Goal: Find specific page/section: Find specific page/section

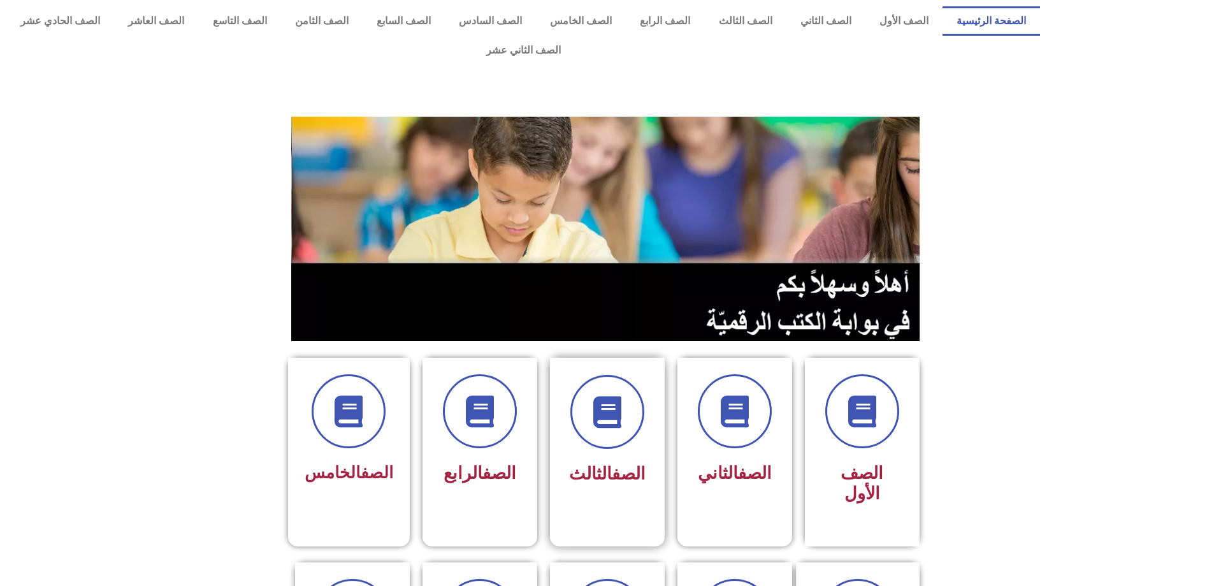
click at [612, 463] on link "الصف" at bounding box center [629, 473] width 34 height 20
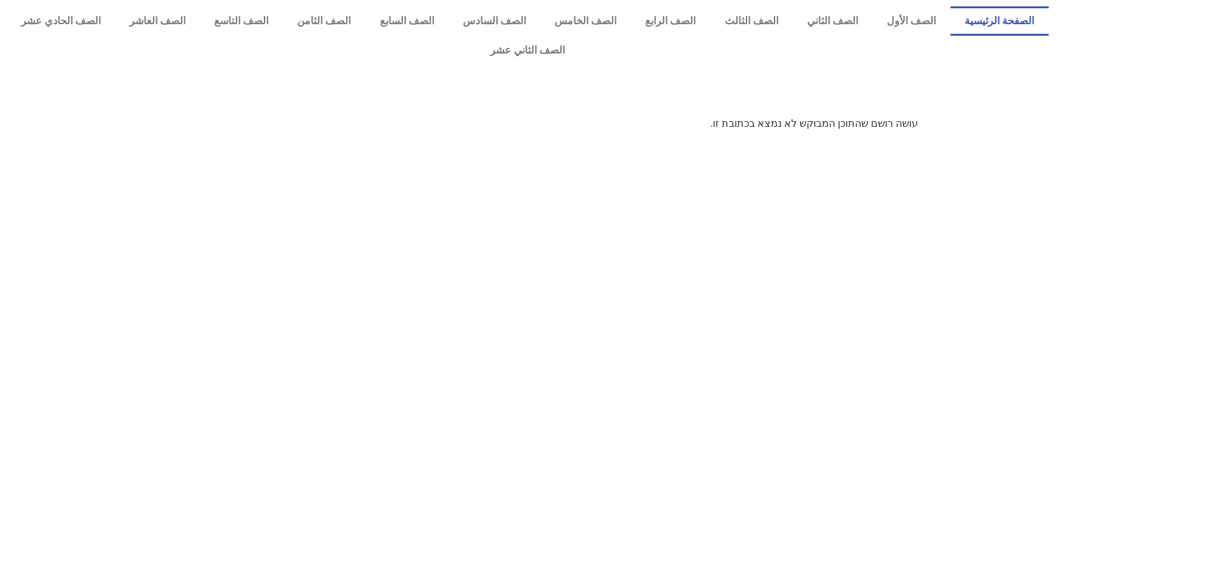
click at [982, 24] on link "الصفحة الرئيسية" at bounding box center [999, 20] width 98 height 29
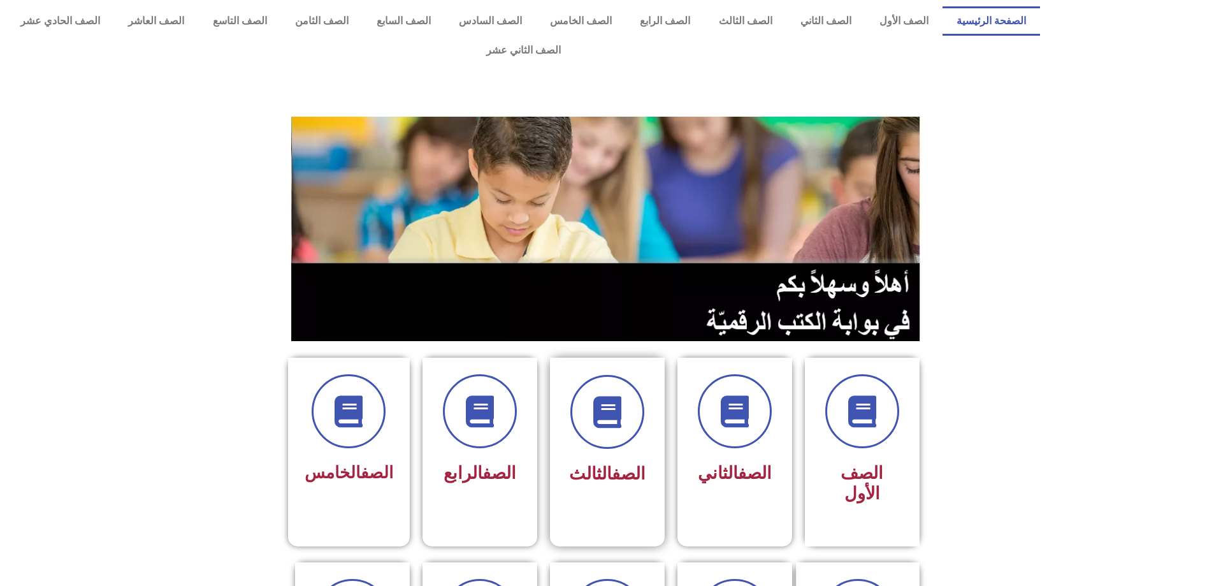
click at [655, 431] on div "الصف الثالث" at bounding box center [607, 442] width 115 height 169
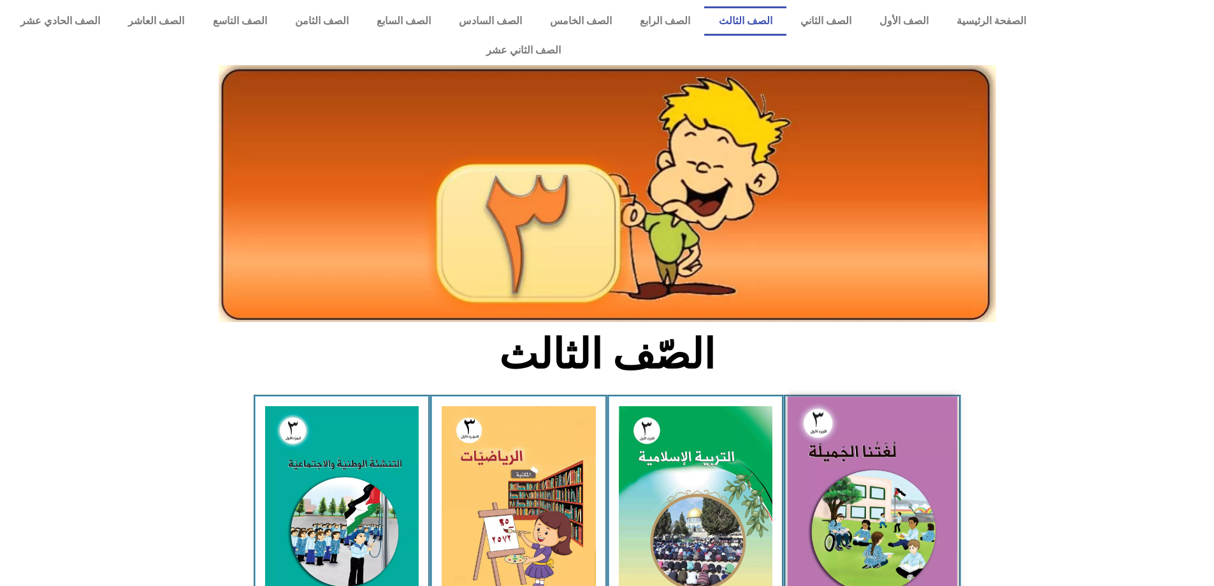
click at [843, 438] on img at bounding box center [873, 500] width 170 height 208
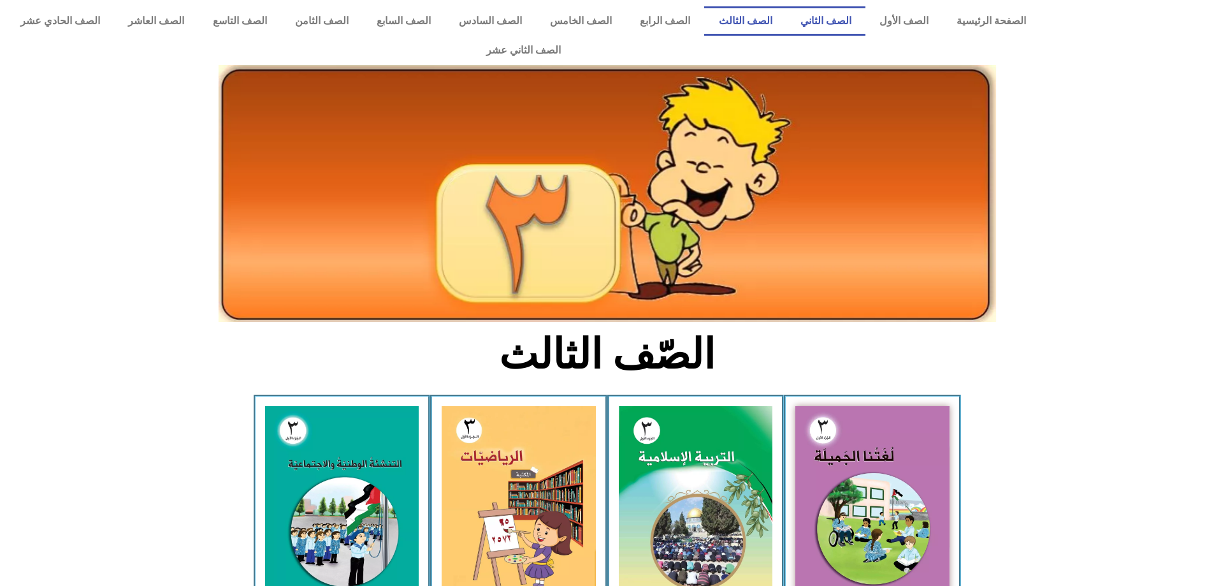
click at [832, 25] on link "الصف الثاني" at bounding box center [825, 20] width 79 height 29
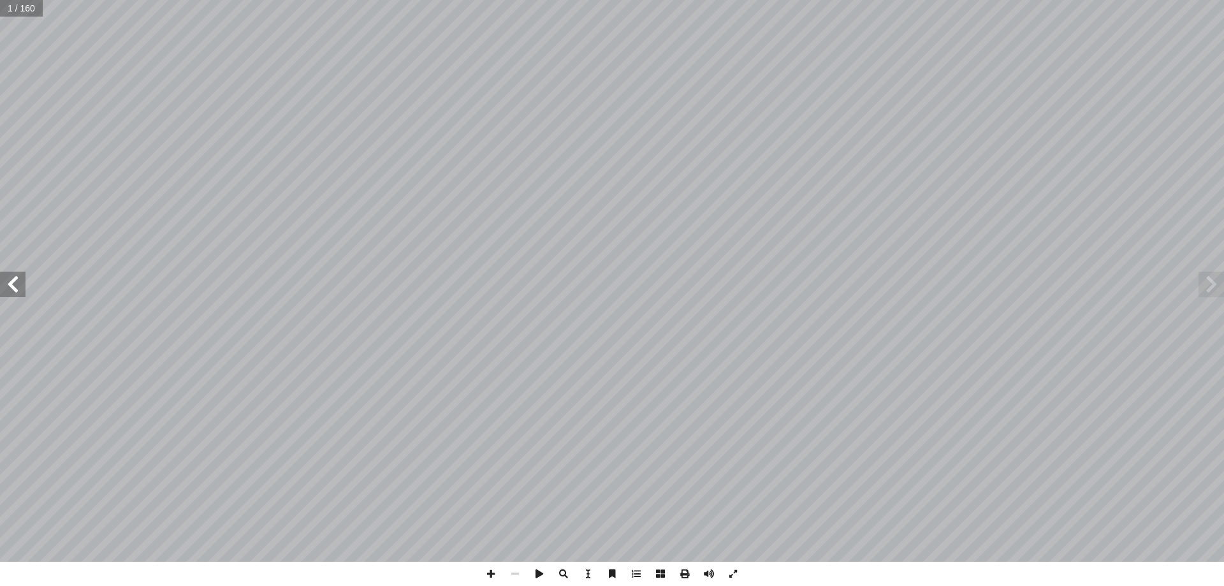
click at [4, 293] on span at bounding box center [12, 283] width 25 height 25
click at [9, 292] on span at bounding box center [12, 283] width 25 height 25
click at [9, 291] on span at bounding box center [12, 283] width 25 height 25
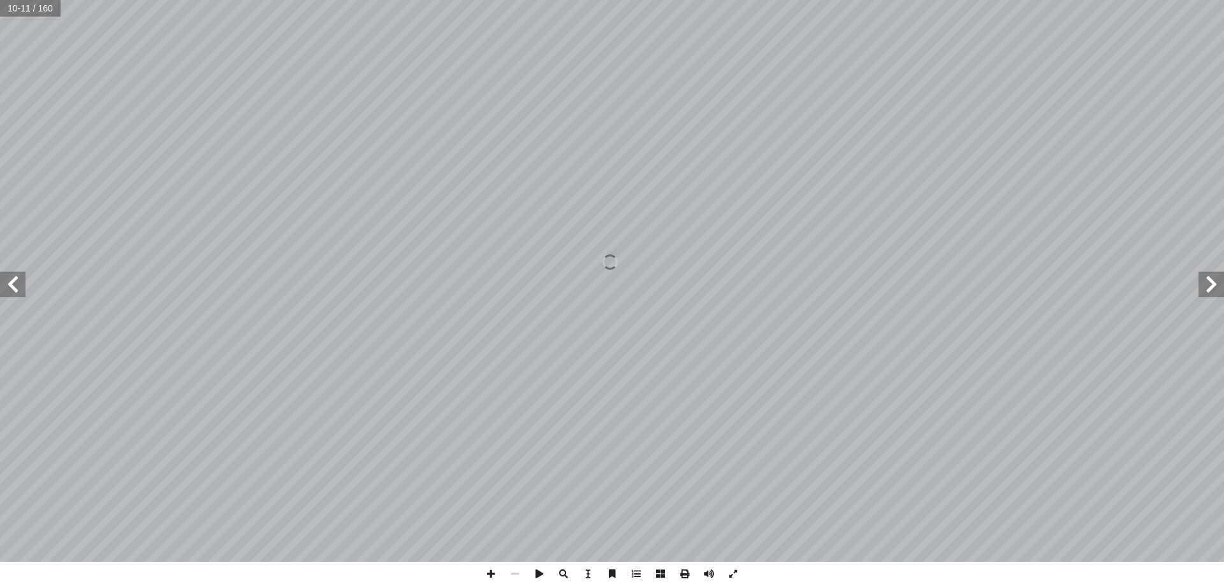
click at [9, 291] on span at bounding box center [12, 283] width 25 height 25
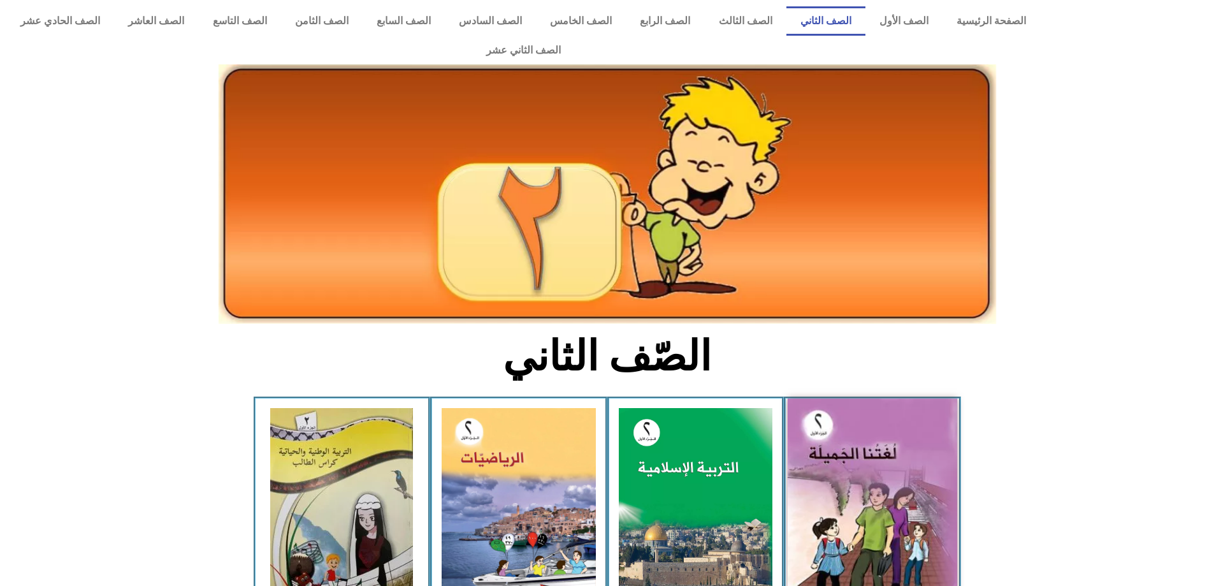
click at [837, 547] on img at bounding box center [873, 503] width 170 height 210
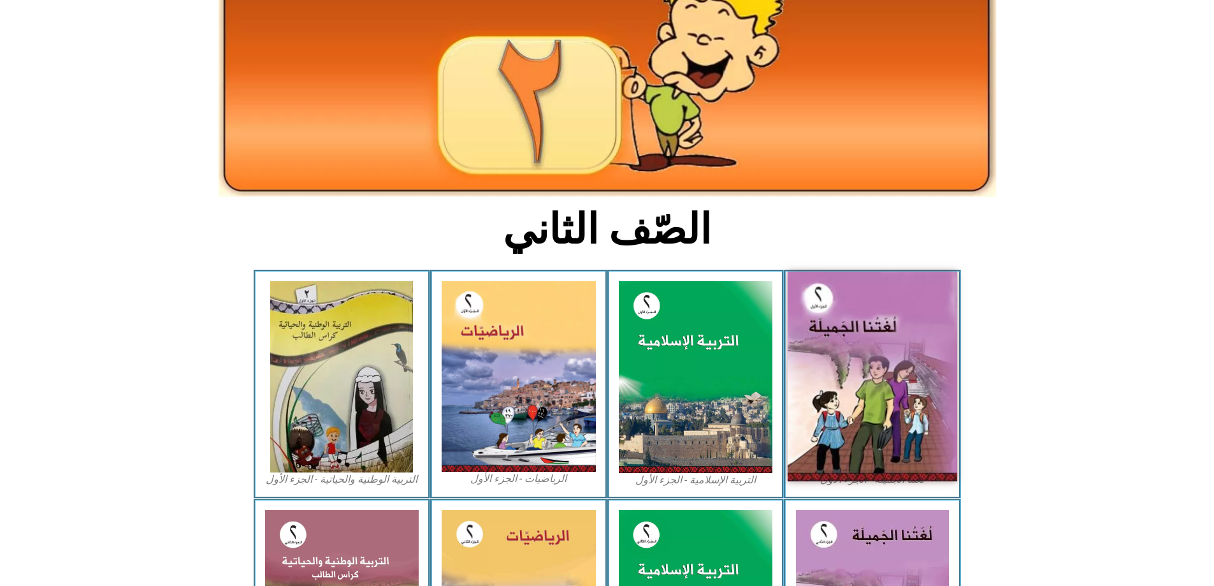
scroll to position [127, 0]
click at [853, 385] on img at bounding box center [873, 376] width 170 height 210
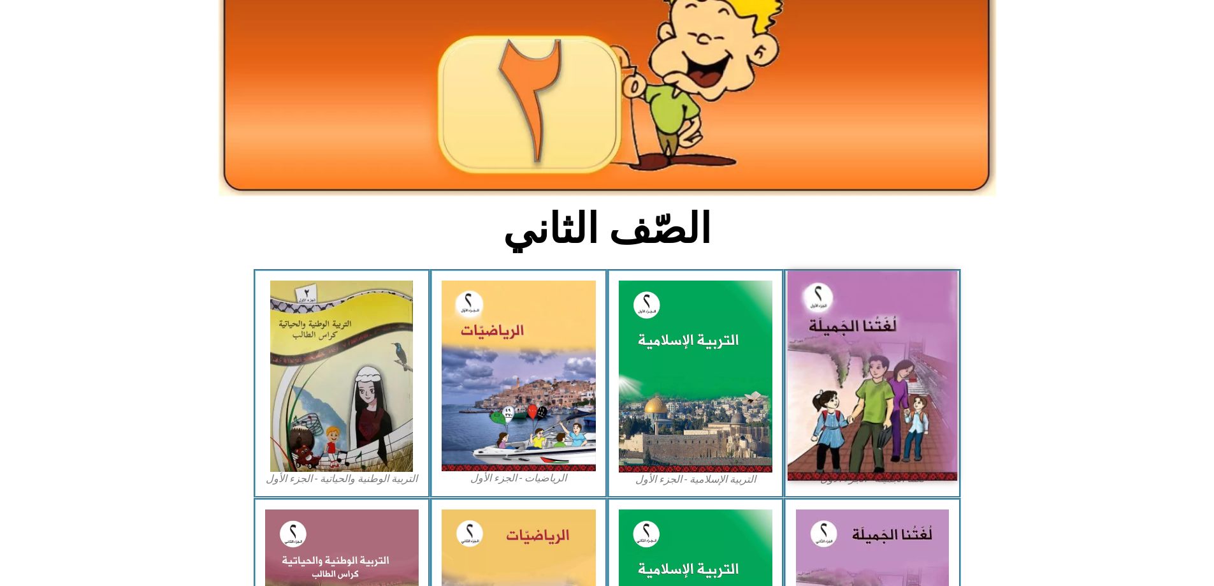
click at [904, 372] on img at bounding box center [873, 376] width 170 height 210
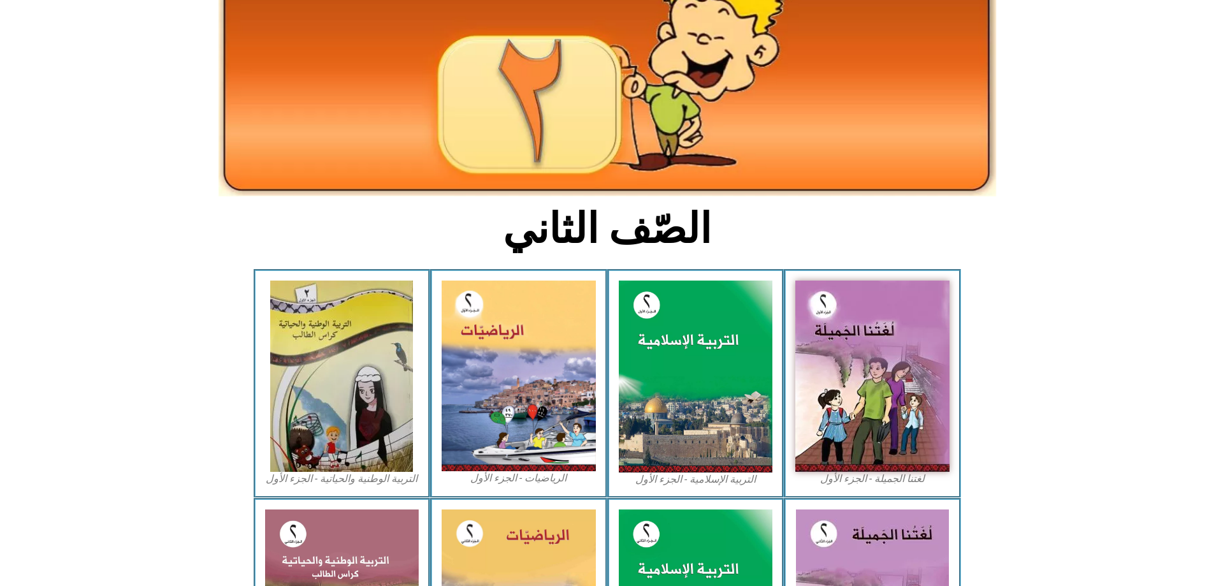
click at [839, 472] on figcaption "لغتنا الجميلة - الجزء الأول​" at bounding box center [872, 479] width 154 height 14
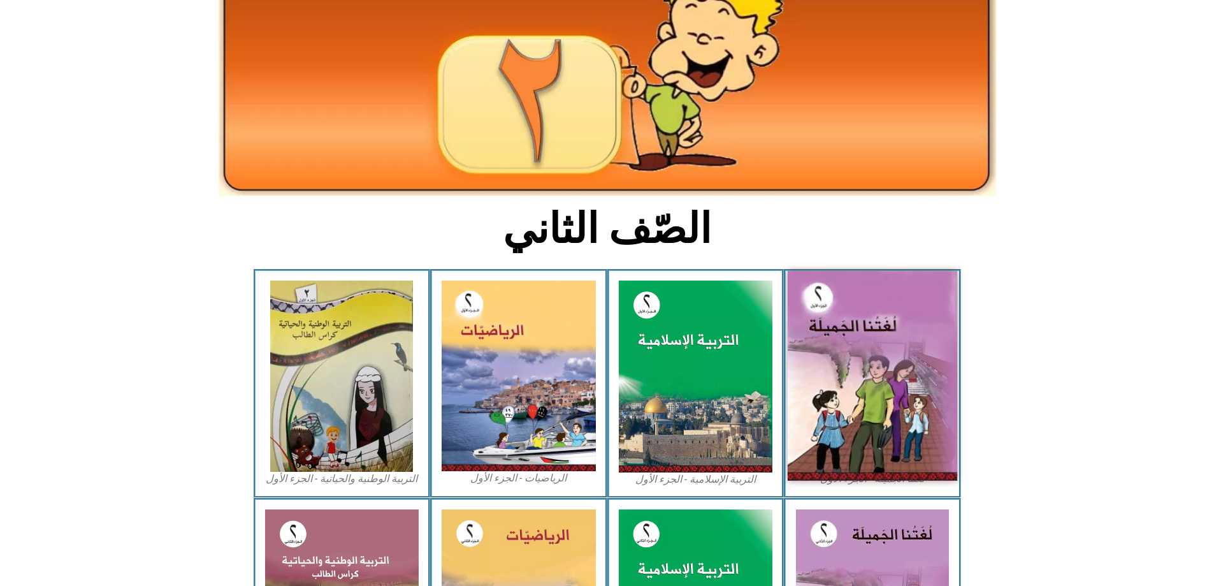
click at [848, 387] on img at bounding box center [873, 376] width 170 height 210
click at [849, 387] on img at bounding box center [873, 376] width 170 height 210
click at [865, 400] on img at bounding box center [873, 376] width 170 height 210
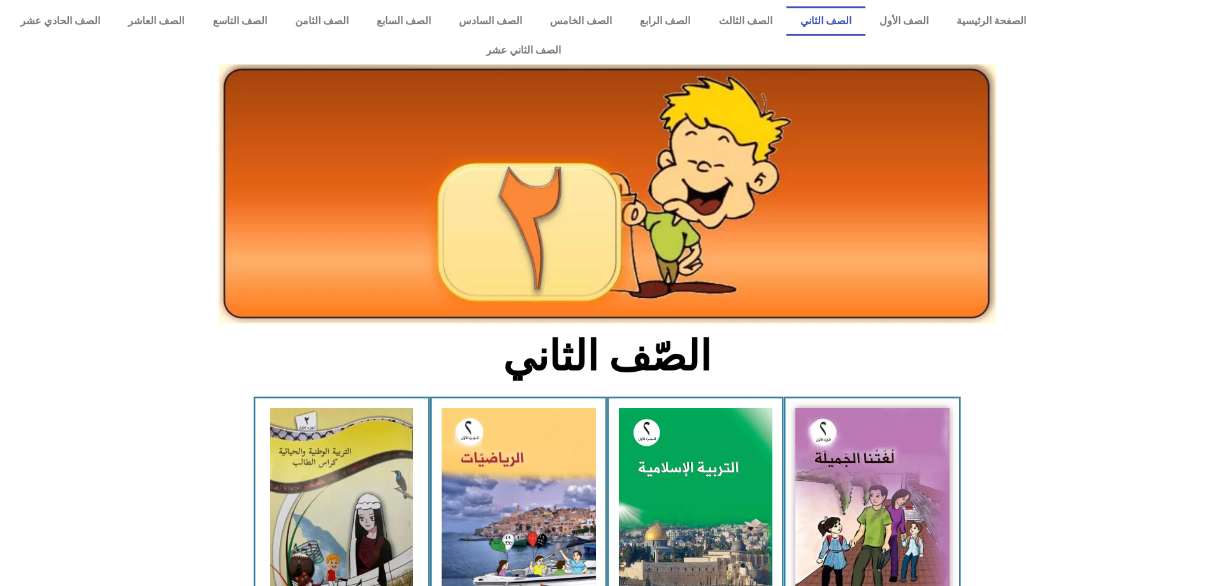
scroll to position [127, 0]
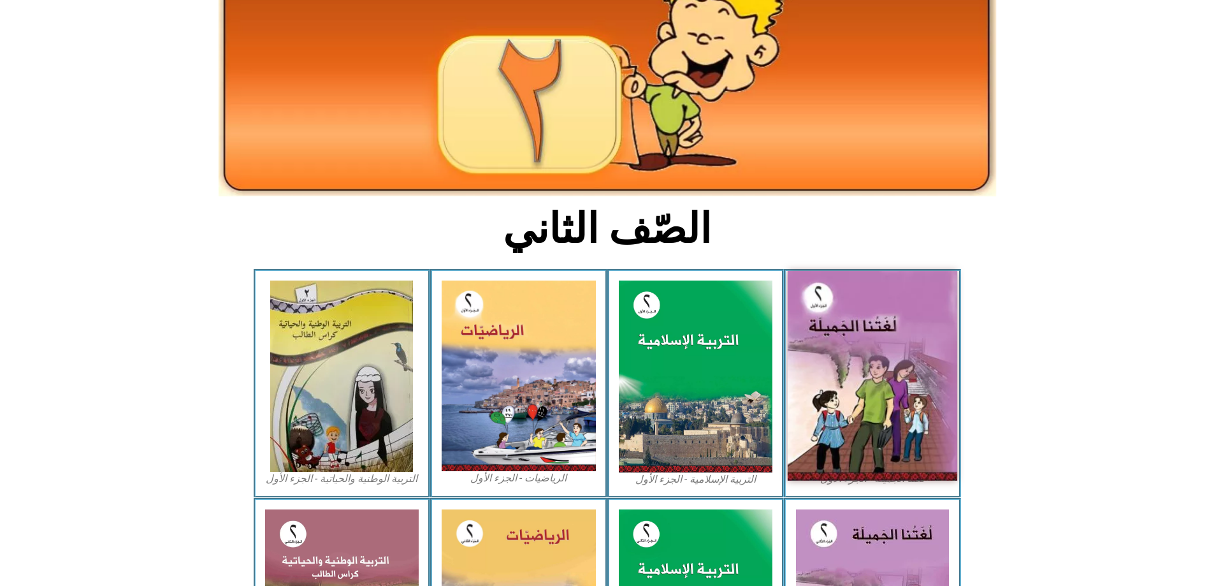
click at [892, 363] on img at bounding box center [873, 376] width 170 height 210
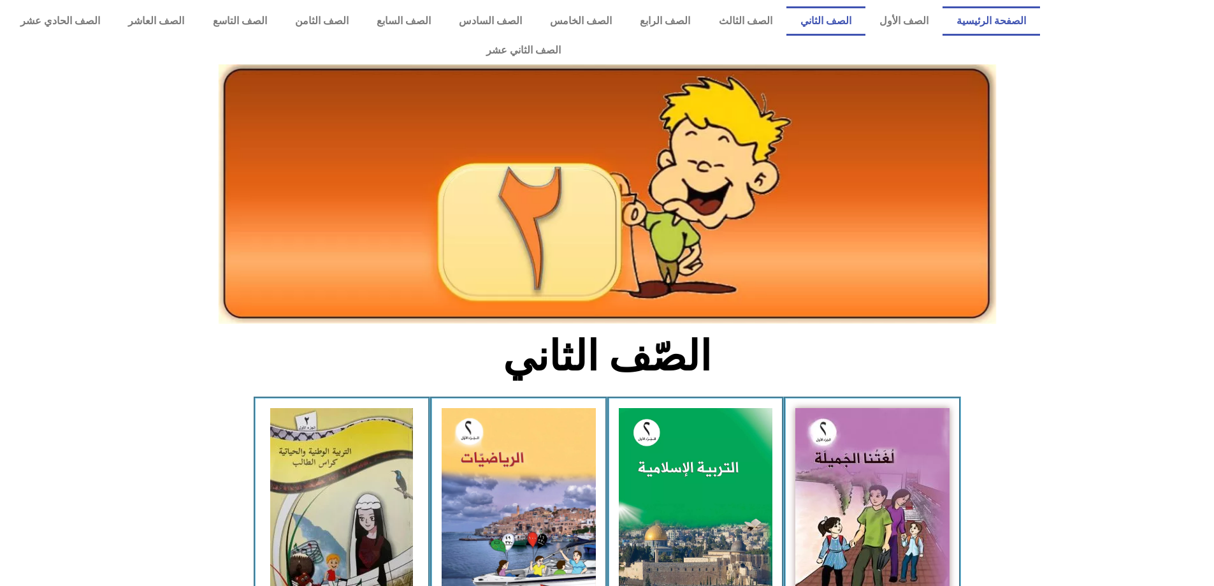
click at [992, 29] on link "الصفحة الرئيسية" at bounding box center [992, 20] width 98 height 29
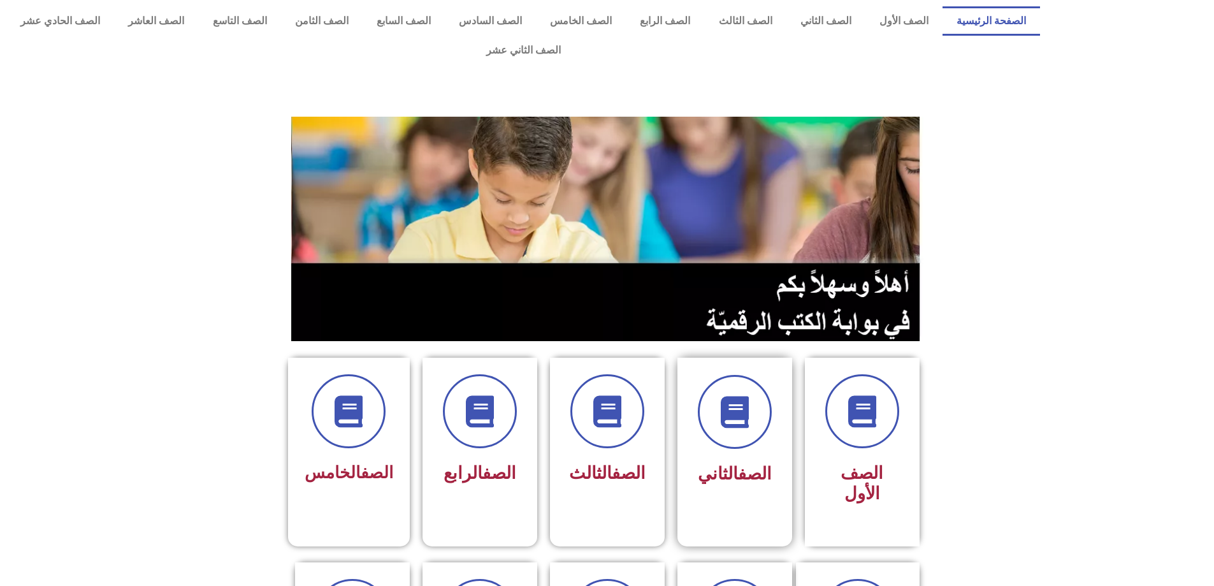
click at [704, 410] on div at bounding box center [735, 412] width 80 height 74
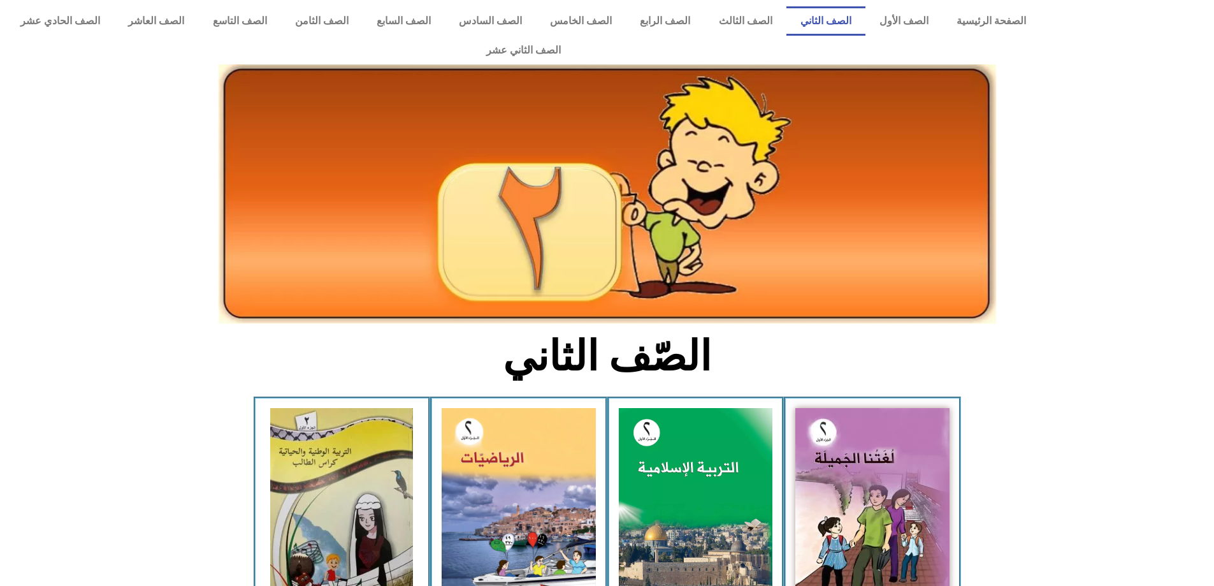
click at [1002, 438] on icon at bounding box center [606, 457] width 1215 height 122
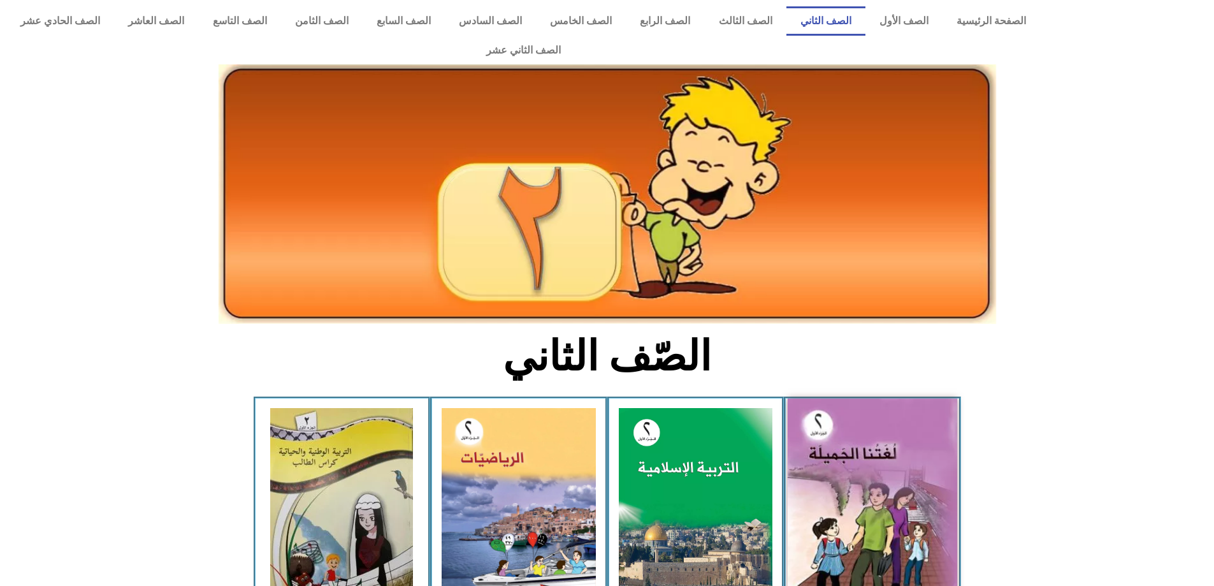
click at [899, 438] on img at bounding box center [873, 503] width 170 height 210
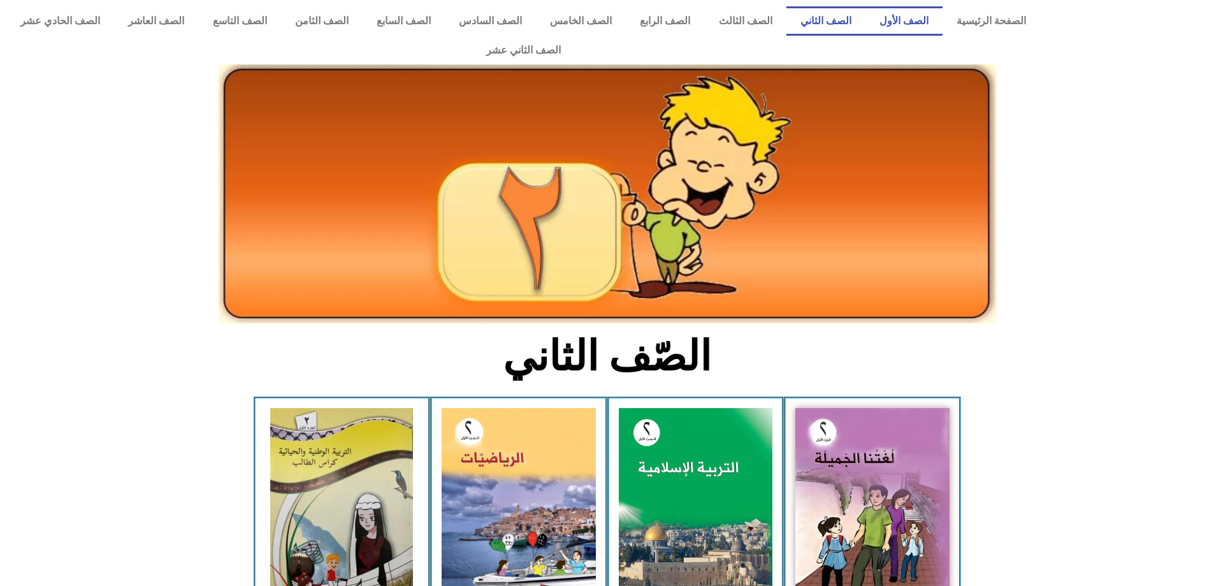
click at [932, 16] on link "الصف الأول" at bounding box center [903, 20] width 77 height 29
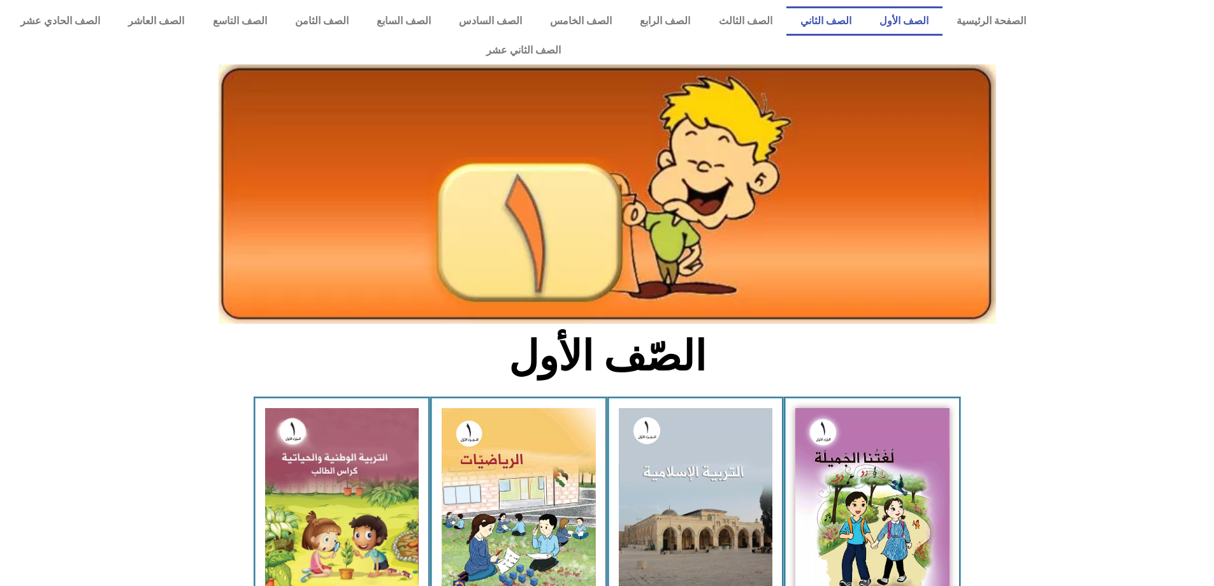
click at [849, 22] on link "الصف الثاني" at bounding box center [825, 20] width 79 height 29
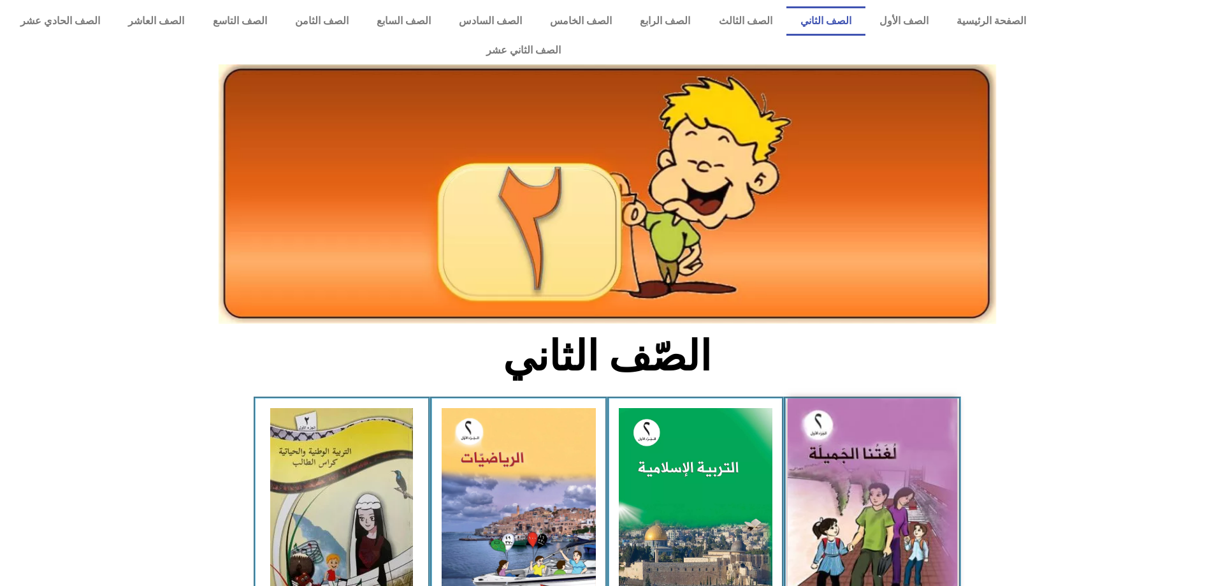
click at [884, 495] on img at bounding box center [873, 503] width 170 height 210
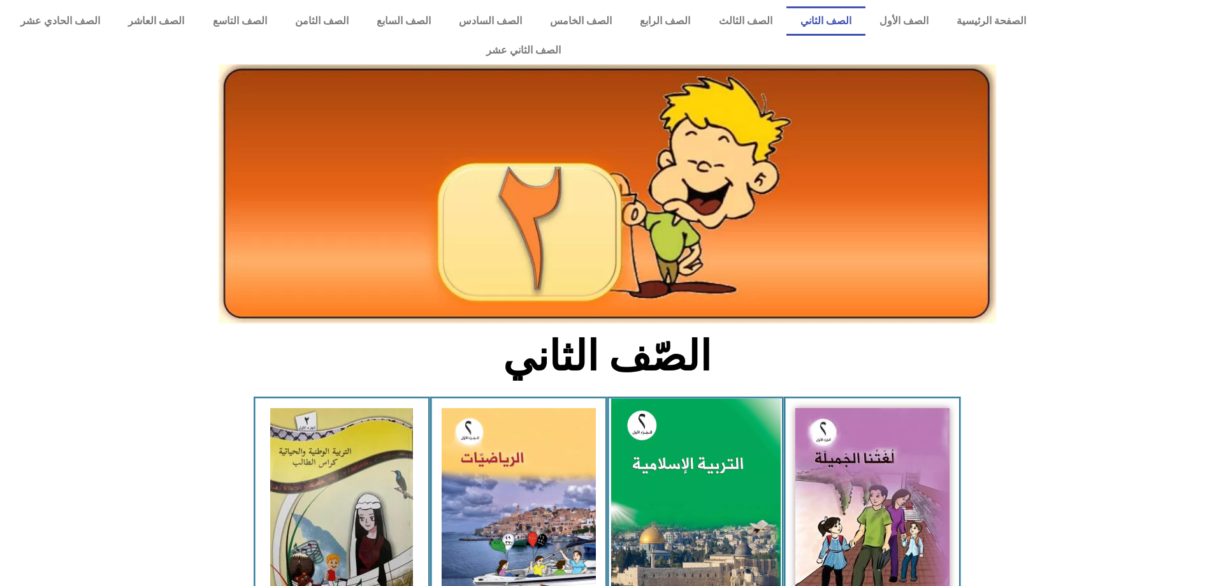
click at [739, 479] on img at bounding box center [696, 503] width 170 height 211
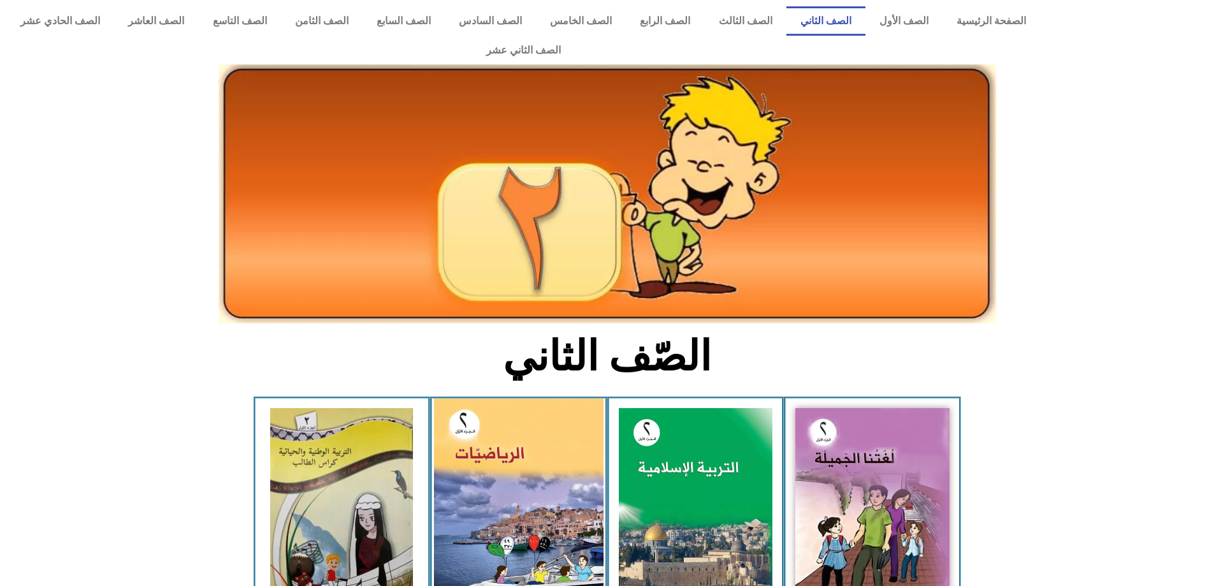
drag, startPoint x: 739, startPoint y: 479, endPoint x: 470, endPoint y: 462, distance: 269.4
click at [724, 479] on img at bounding box center [696, 503] width 154 height 191
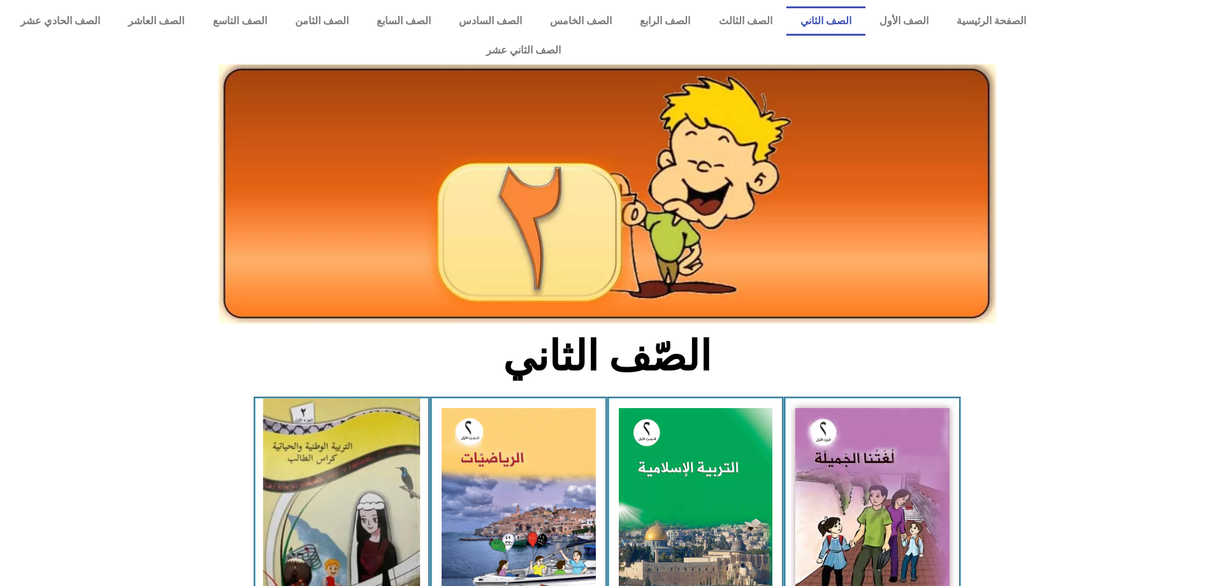
click at [389, 457] on img at bounding box center [341, 503] width 157 height 210
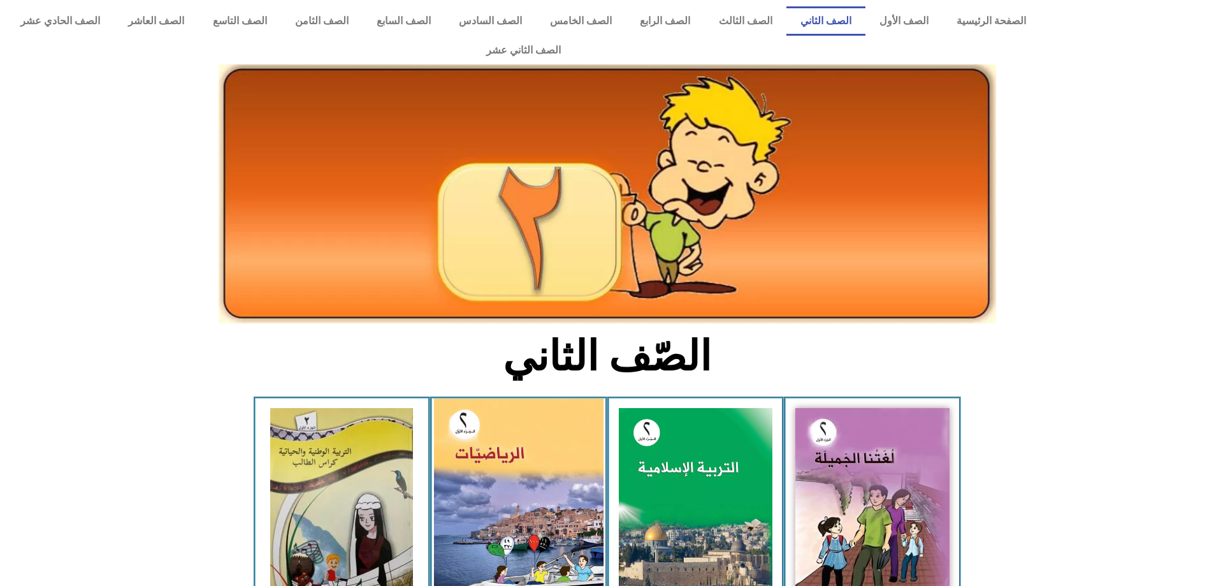
scroll to position [240, 0]
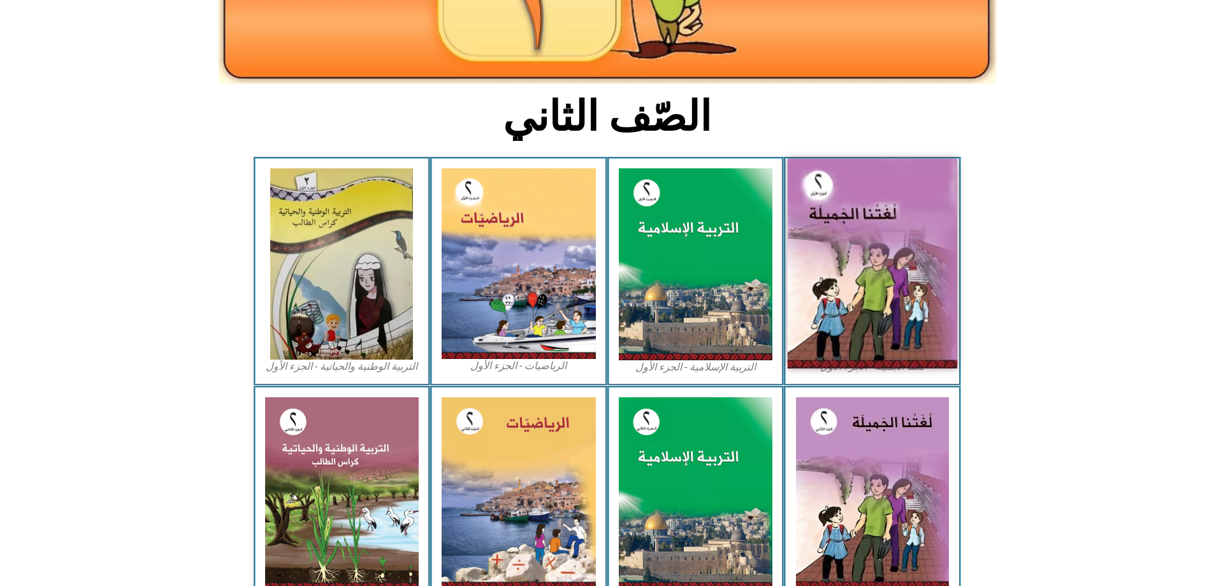
drag, startPoint x: 872, startPoint y: 205, endPoint x: 951, endPoint y: 247, distance: 90.1
click at [951, 247] on img at bounding box center [873, 264] width 170 height 210
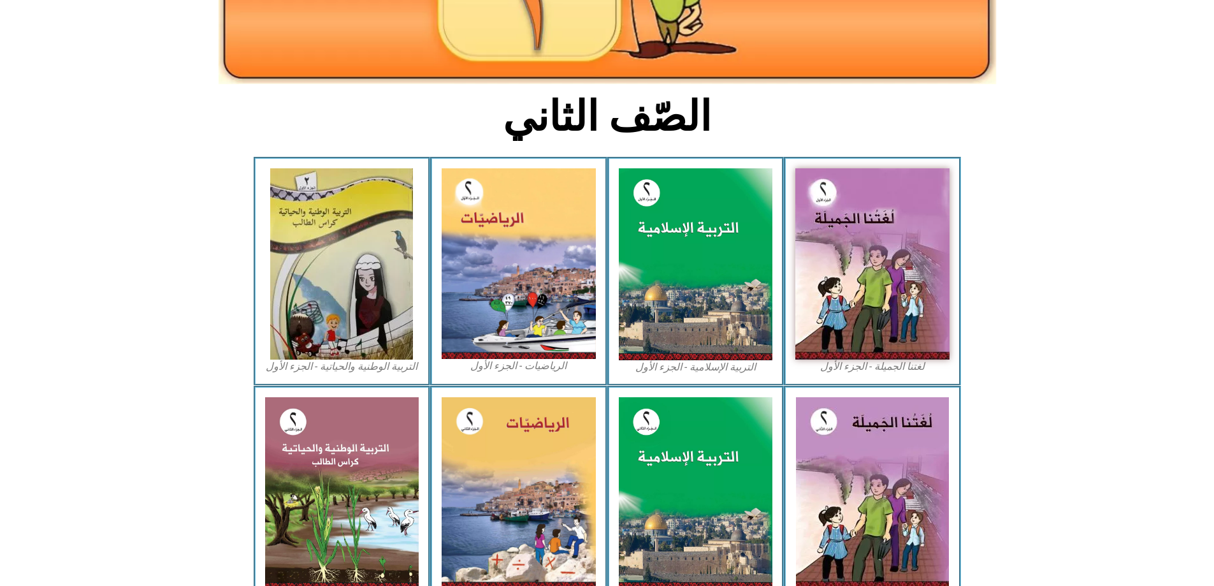
click at [846, 359] on figcaption "لغتنا الجميلة - الجزء الأول​" at bounding box center [872, 366] width 154 height 14
drag, startPoint x: 925, startPoint y: 336, endPoint x: 807, endPoint y: 340, distance: 117.3
click at [807, 359] on figcaption "لغتنا الجميلة - الجزء الأول​" at bounding box center [872, 366] width 154 height 14
copy figcaption "لغتنا الجميلة - الجزء الأول​"
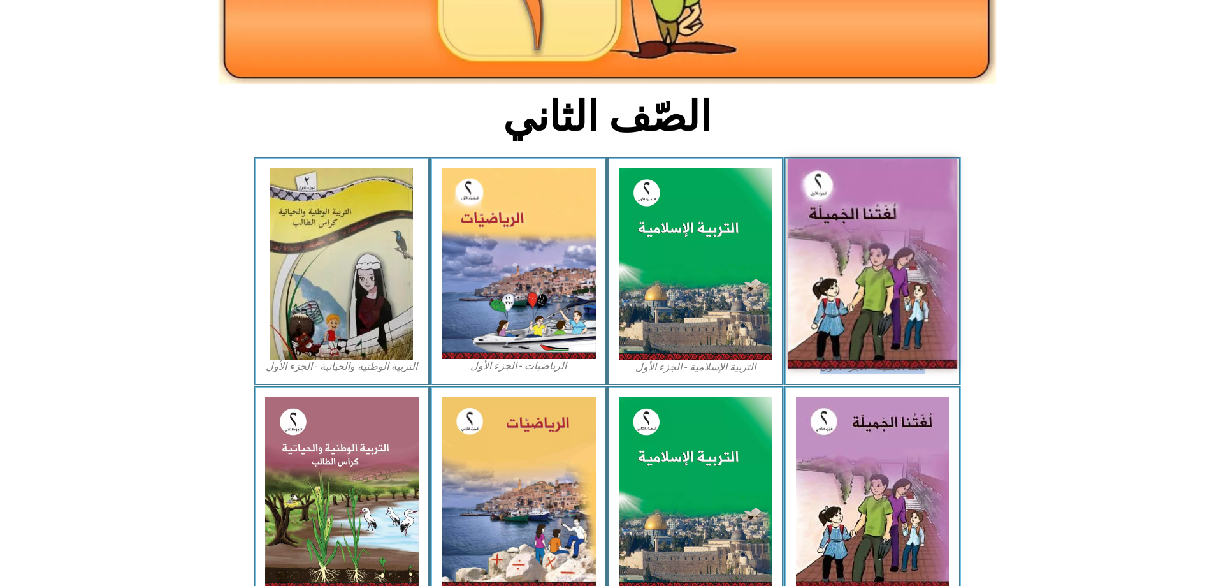
click at [842, 268] on img at bounding box center [873, 264] width 170 height 210
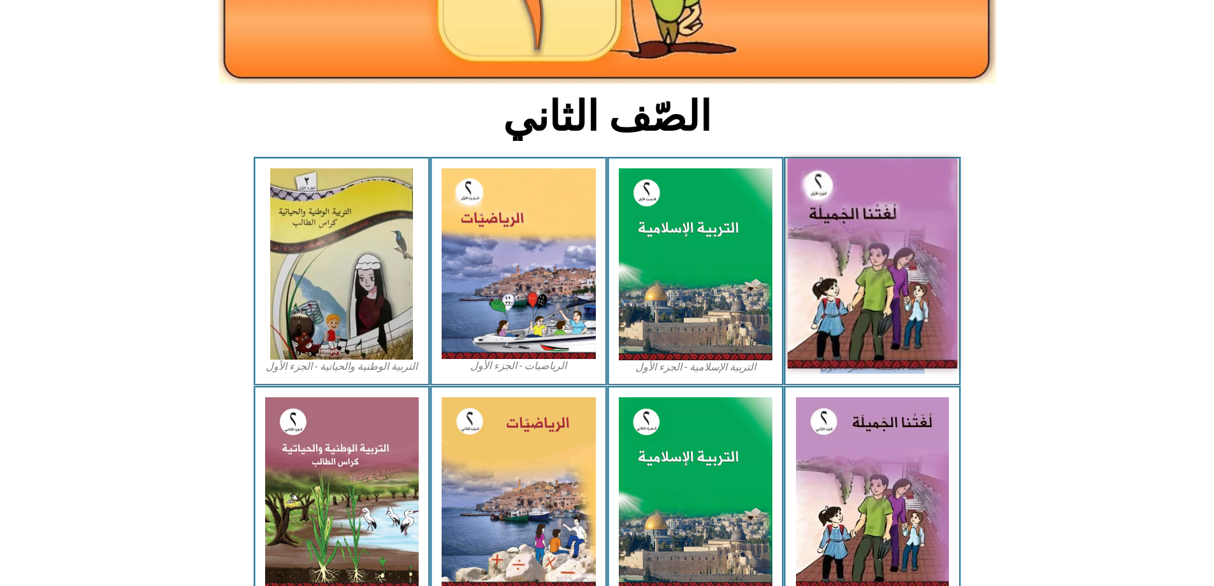
click at [886, 280] on img at bounding box center [873, 264] width 170 height 210
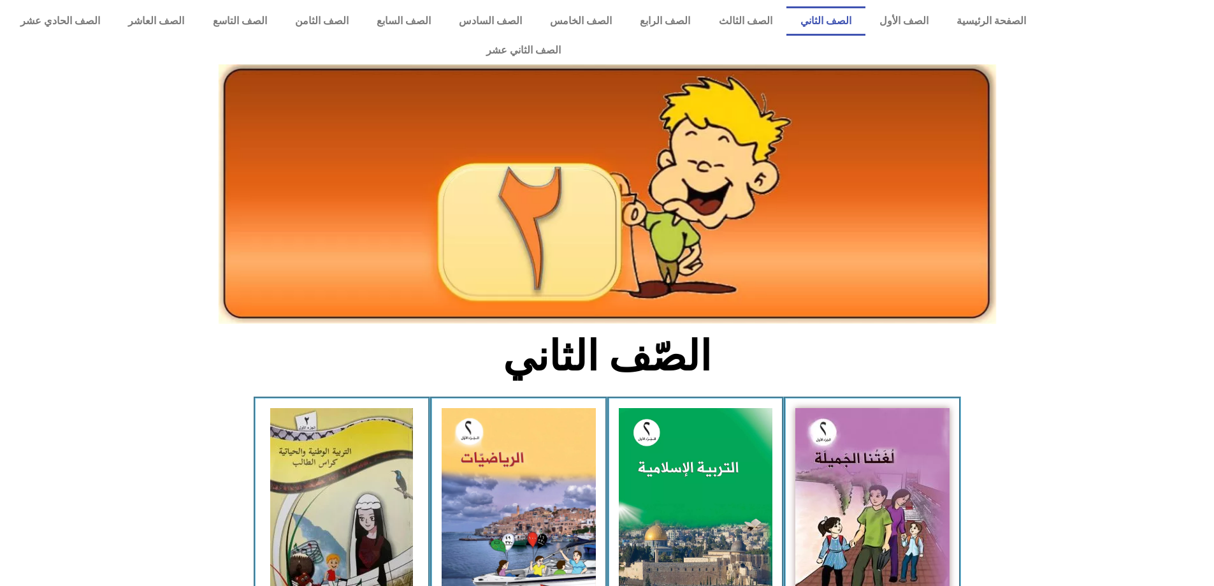
scroll to position [240, 0]
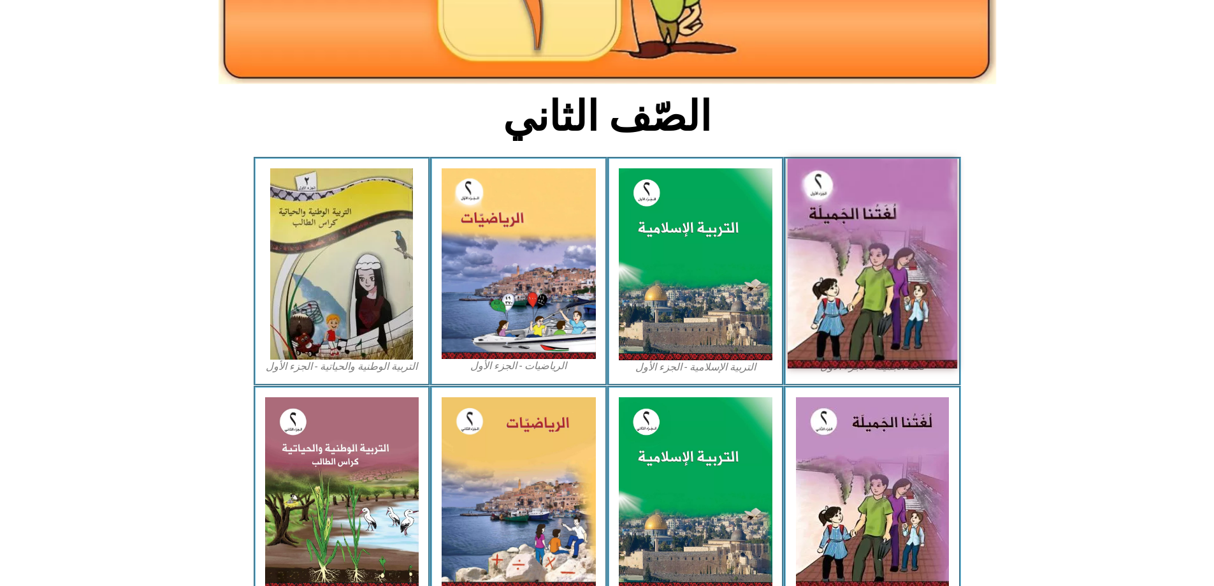
click at [893, 181] on img at bounding box center [873, 264] width 170 height 210
drag, startPoint x: 841, startPoint y: 256, endPoint x: 902, endPoint y: 252, distance: 60.6
click at [902, 252] on img at bounding box center [873, 264] width 170 height 210
click at [872, 252] on img at bounding box center [873, 264] width 170 height 210
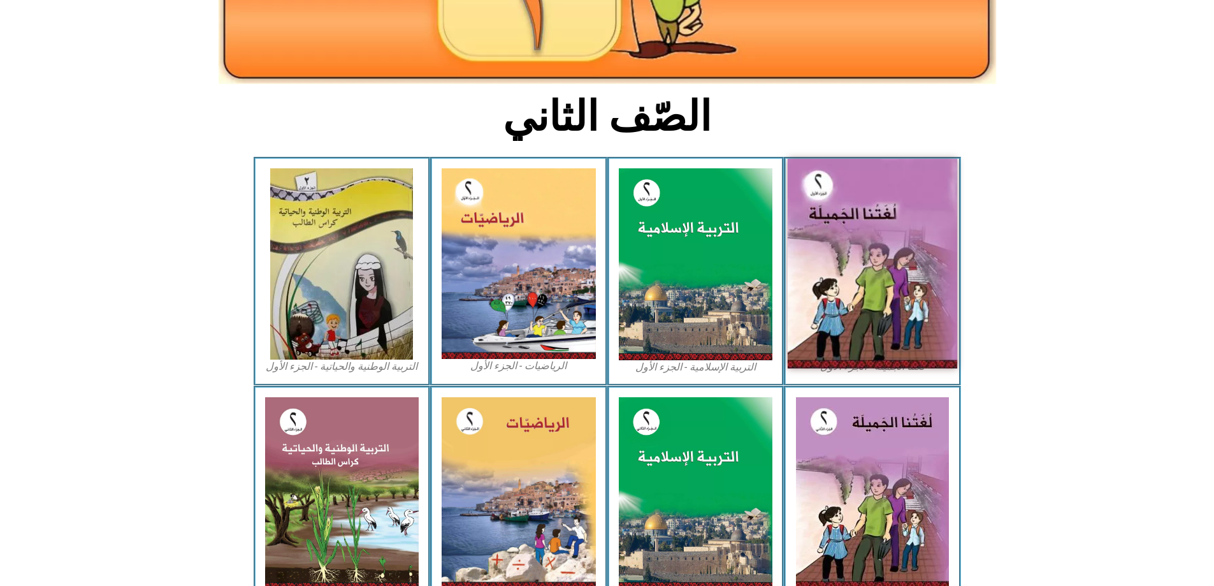
click at [872, 252] on img at bounding box center [873, 264] width 170 height 210
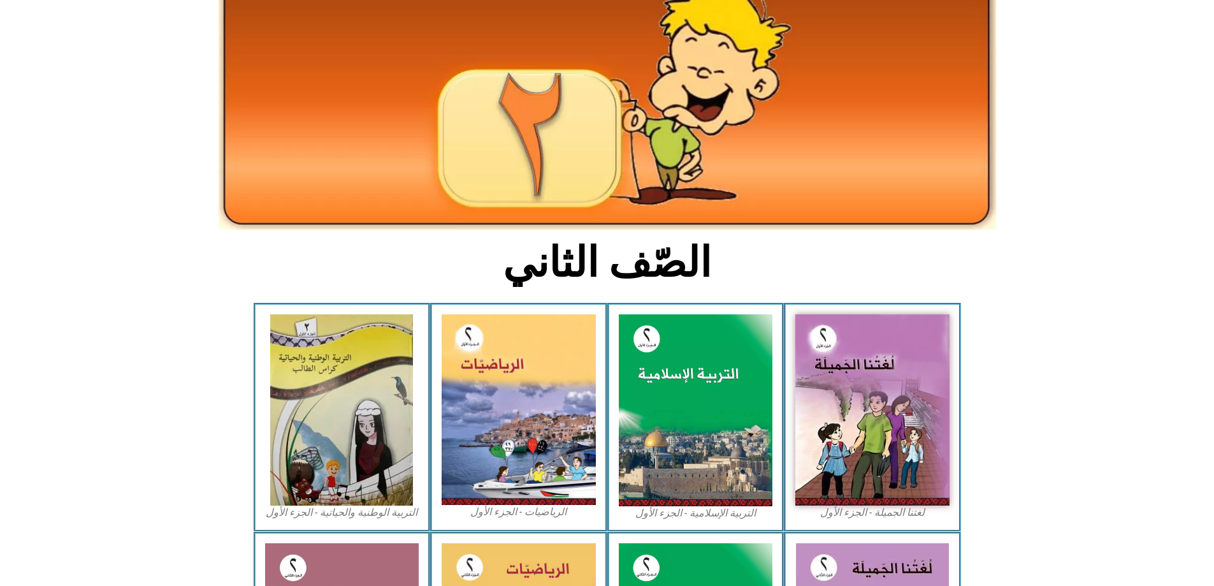
scroll to position [240, 0]
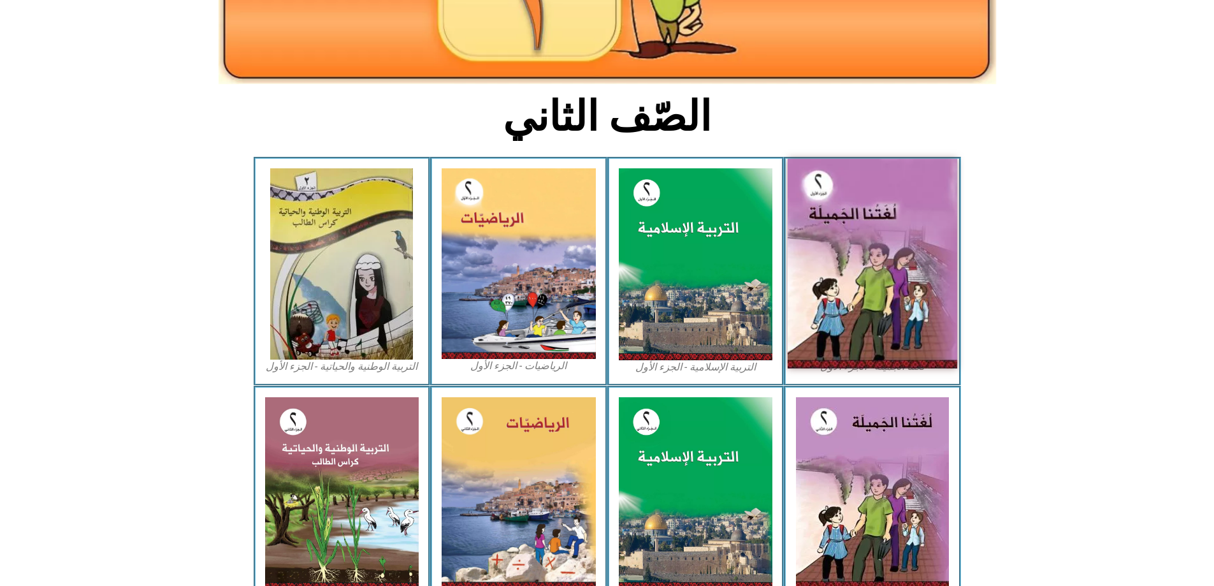
click at [865, 204] on img at bounding box center [873, 264] width 170 height 210
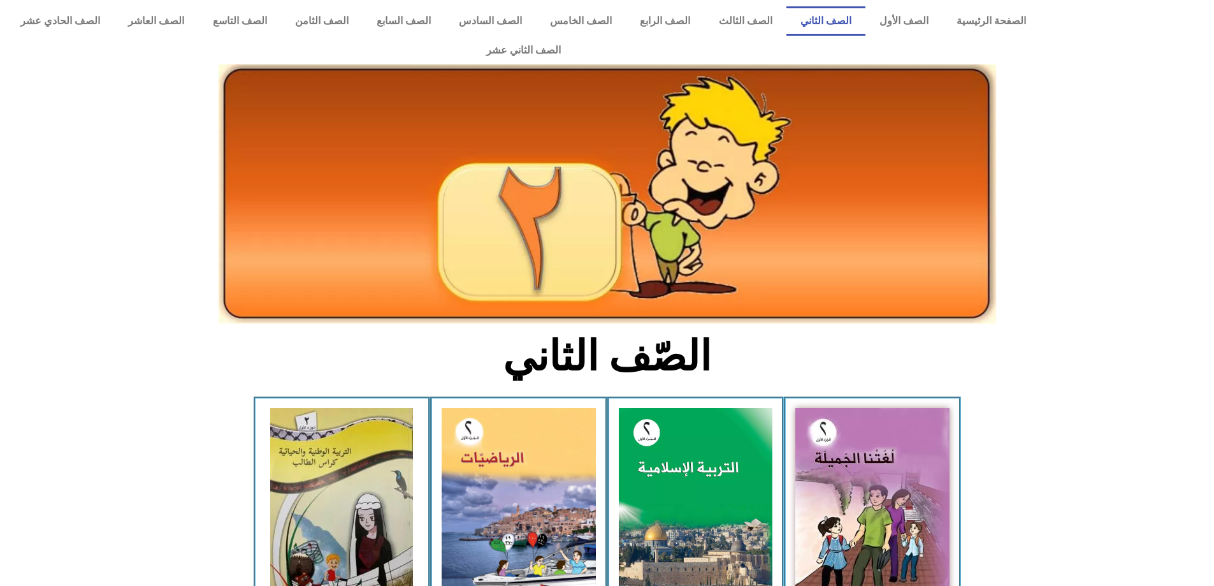
scroll to position [240, 0]
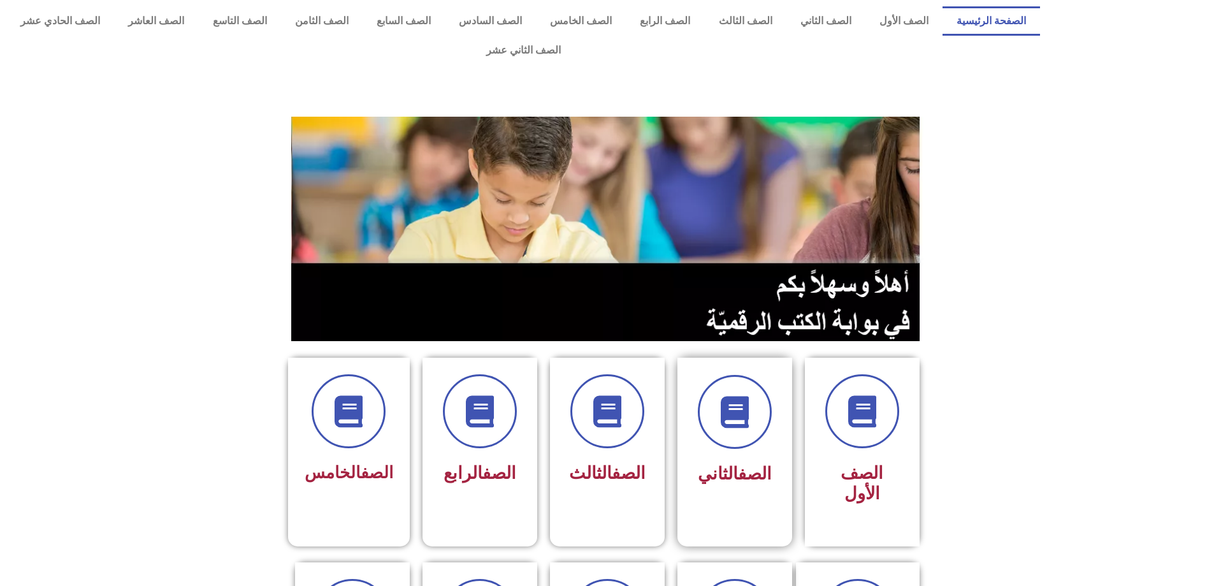
click at [754, 419] on div "الصف الثاني" at bounding box center [735, 432] width 80 height 115
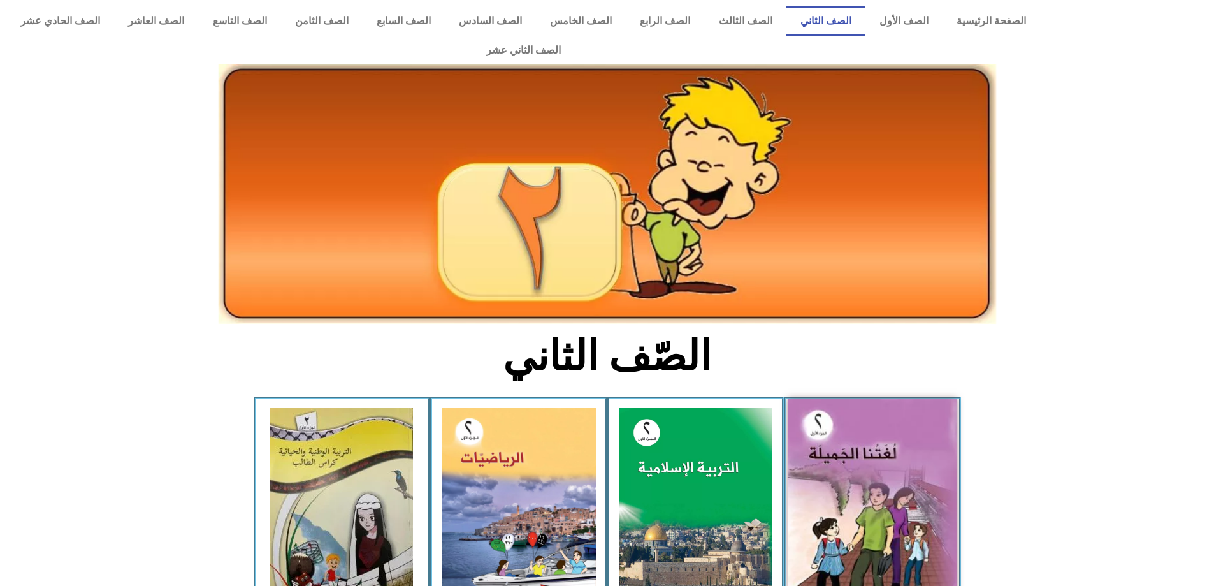
click at [849, 428] on img at bounding box center [873, 503] width 170 height 210
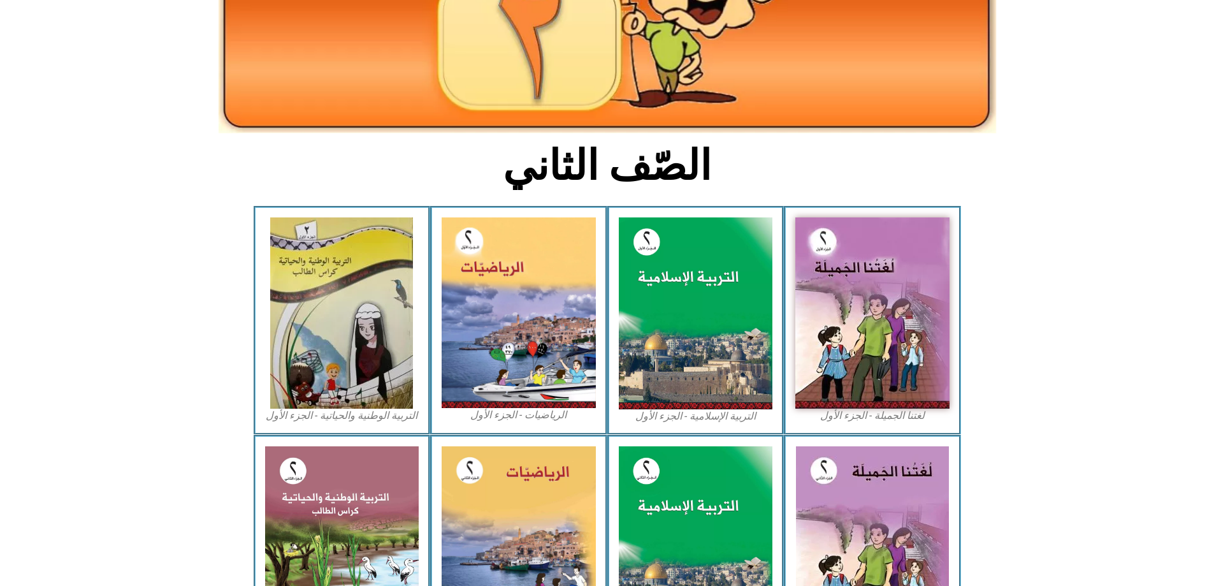
scroll to position [191, 0]
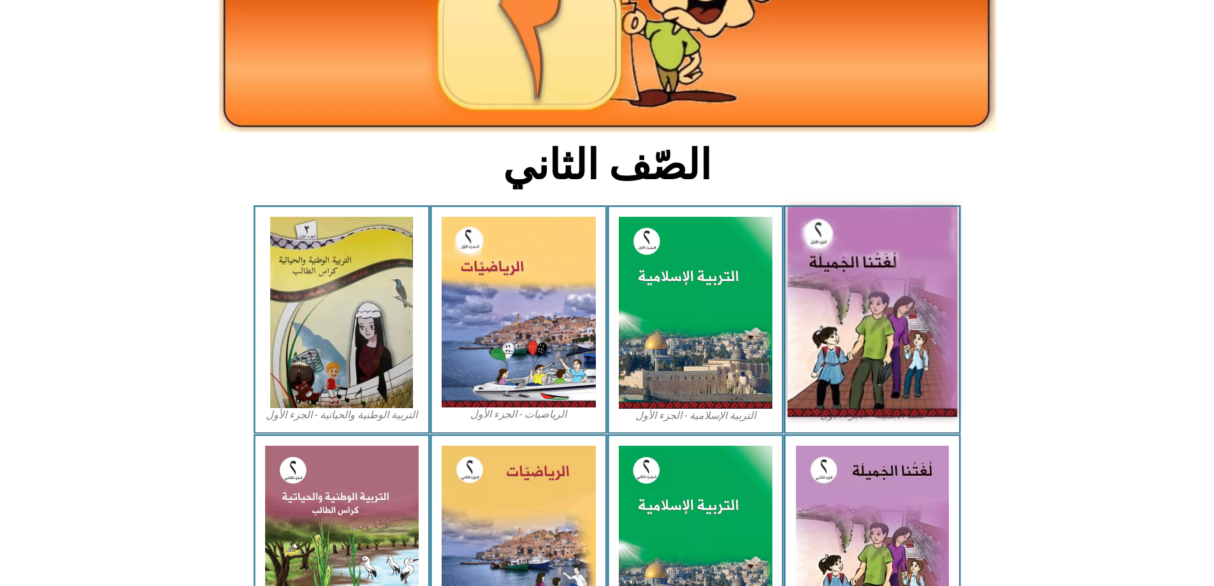
click at [895, 369] on img at bounding box center [873, 312] width 170 height 210
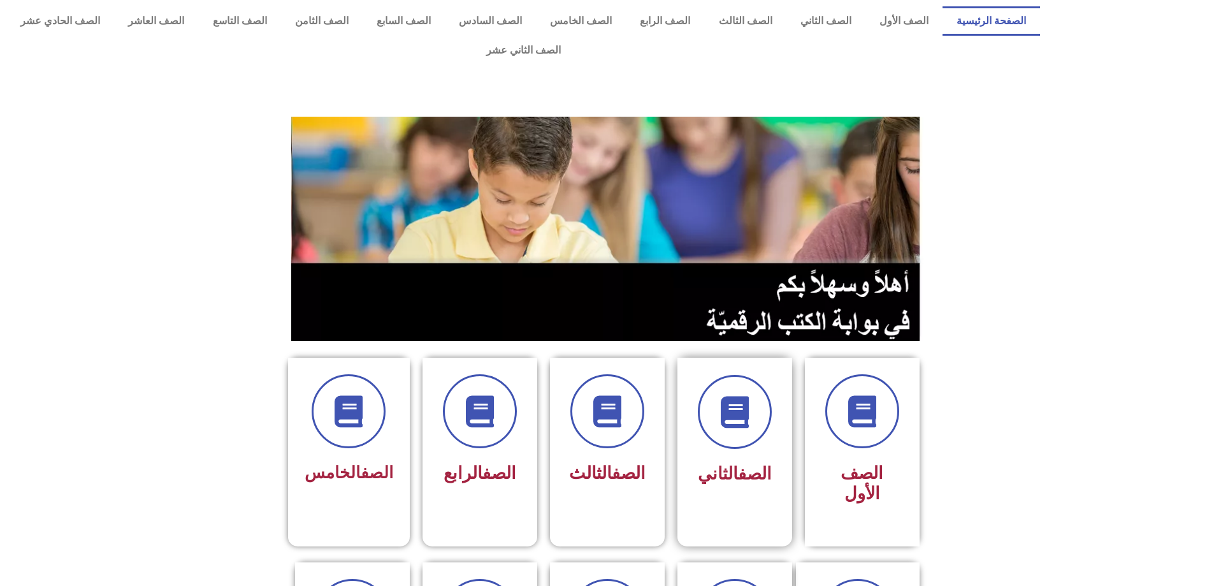
click at [761, 463] on link "الصف" at bounding box center [755, 473] width 34 height 20
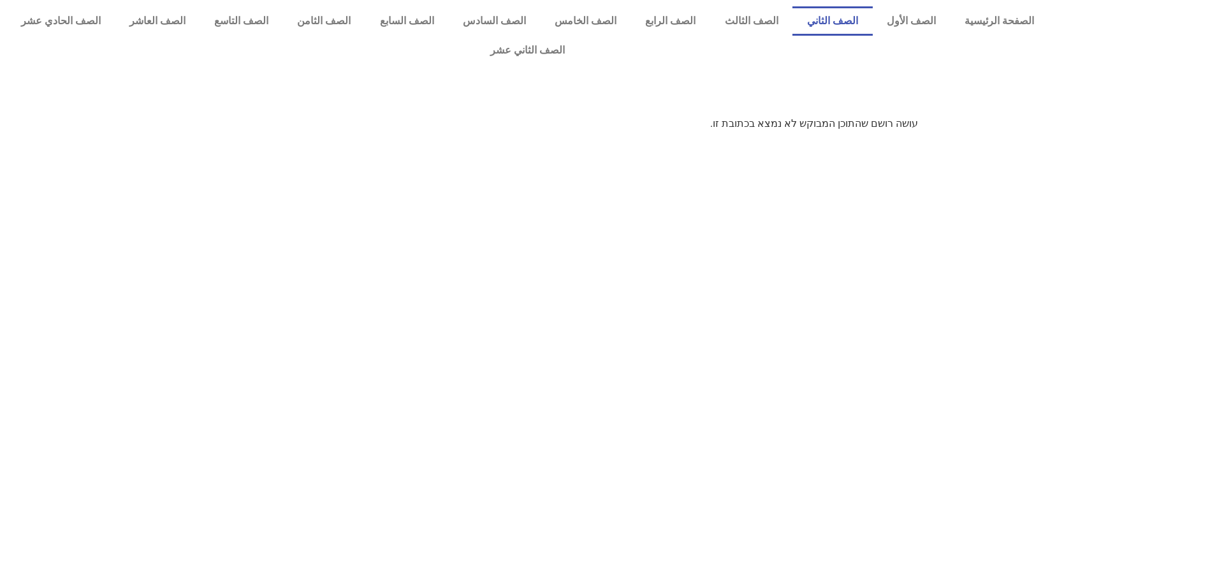
click at [834, 22] on link "الصف الثاني" at bounding box center [832, 20] width 80 height 29
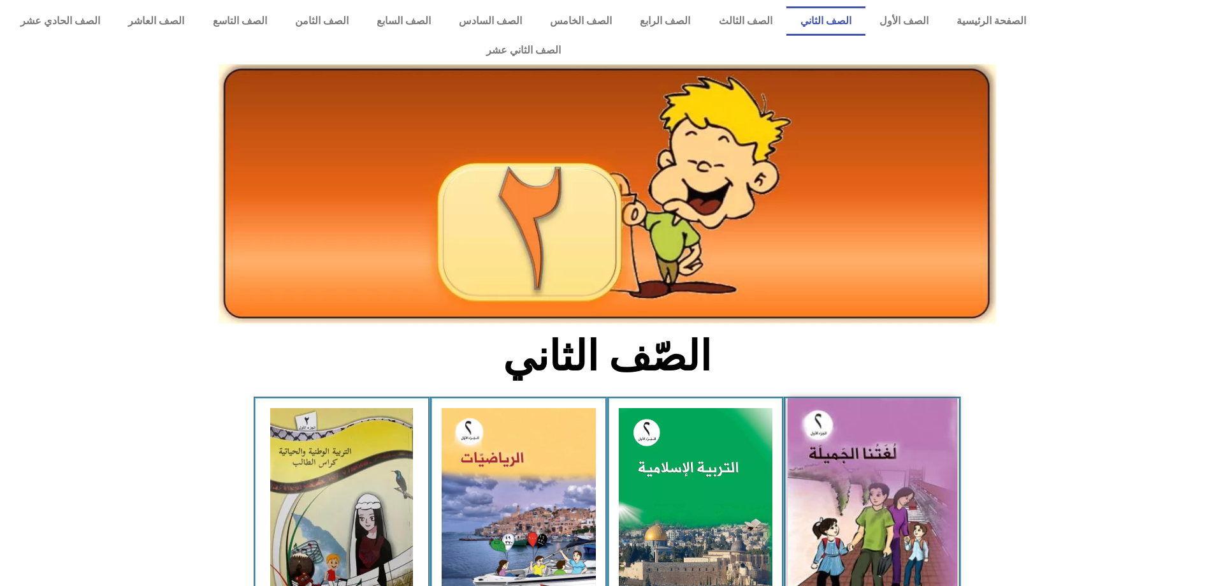
click at [916, 431] on img at bounding box center [873, 503] width 170 height 210
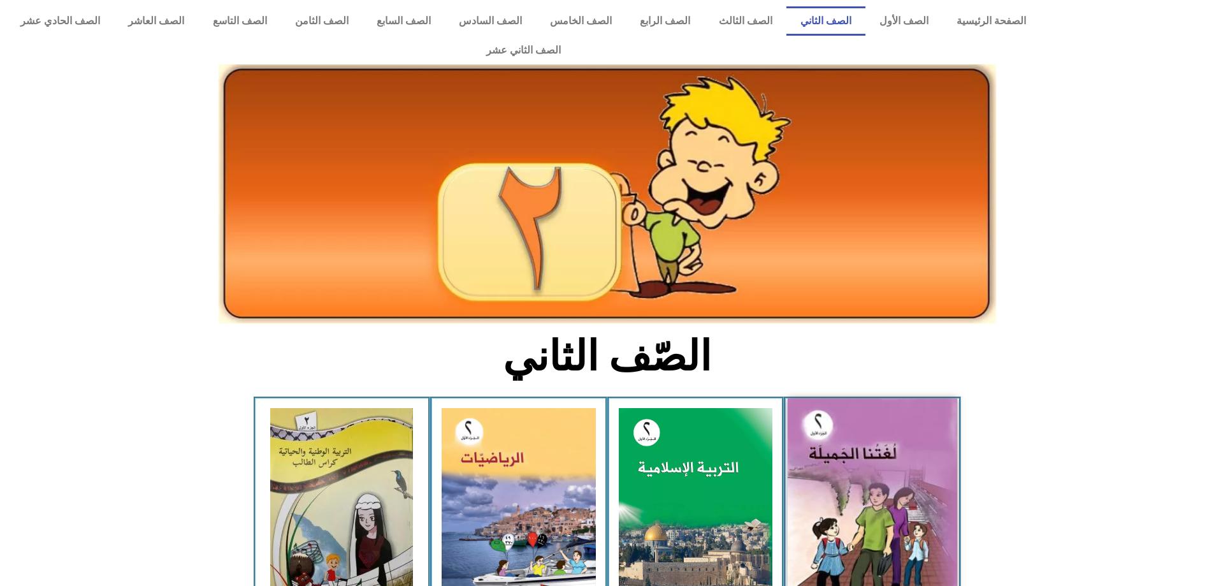
click at [916, 431] on img at bounding box center [873, 503] width 170 height 210
click at [881, 437] on img at bounding box center [873, 503] width 170 height 210
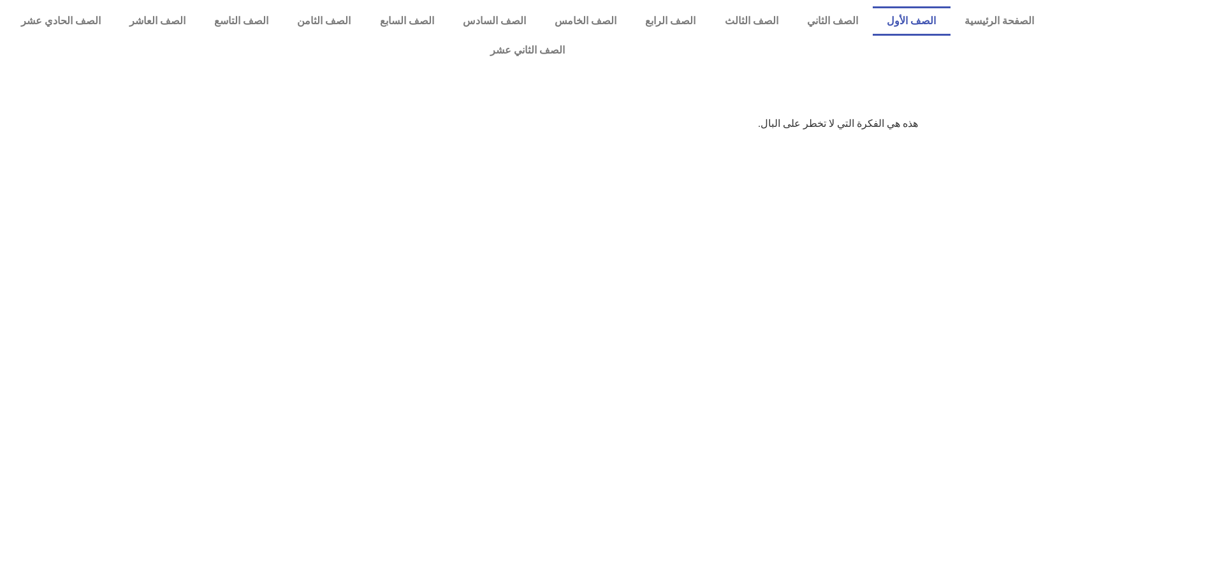
click at [925, 29] on link "الصف الأول" at bounding box center [911, 20] width 78 height 29
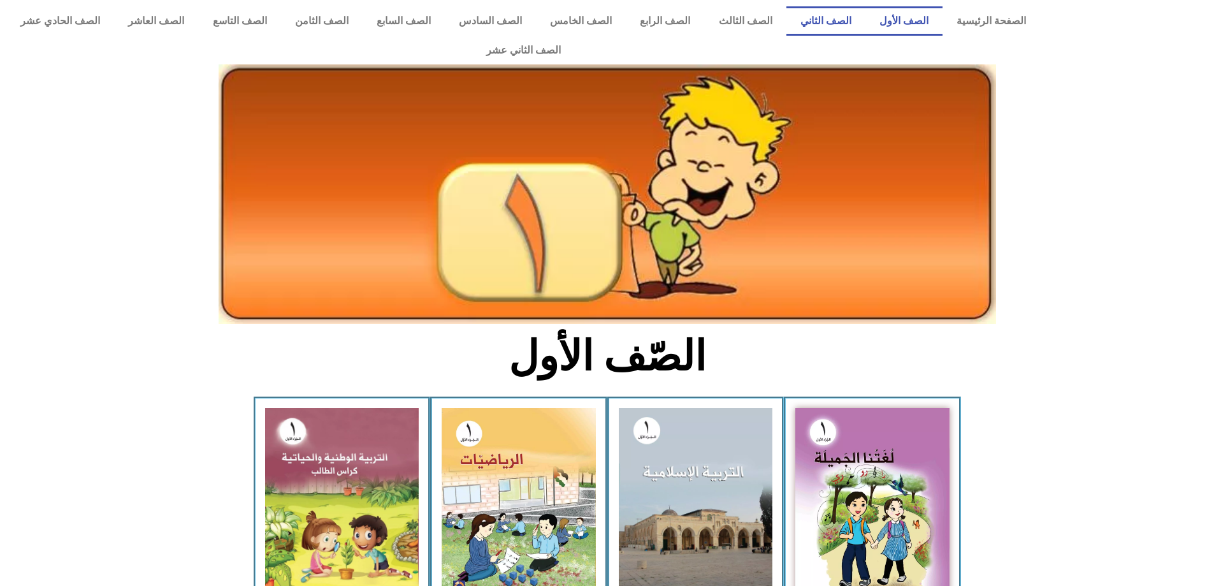
click at [848, 19] on link "الصف الثاني" at bounding box center [825, 20] width 79 height 29
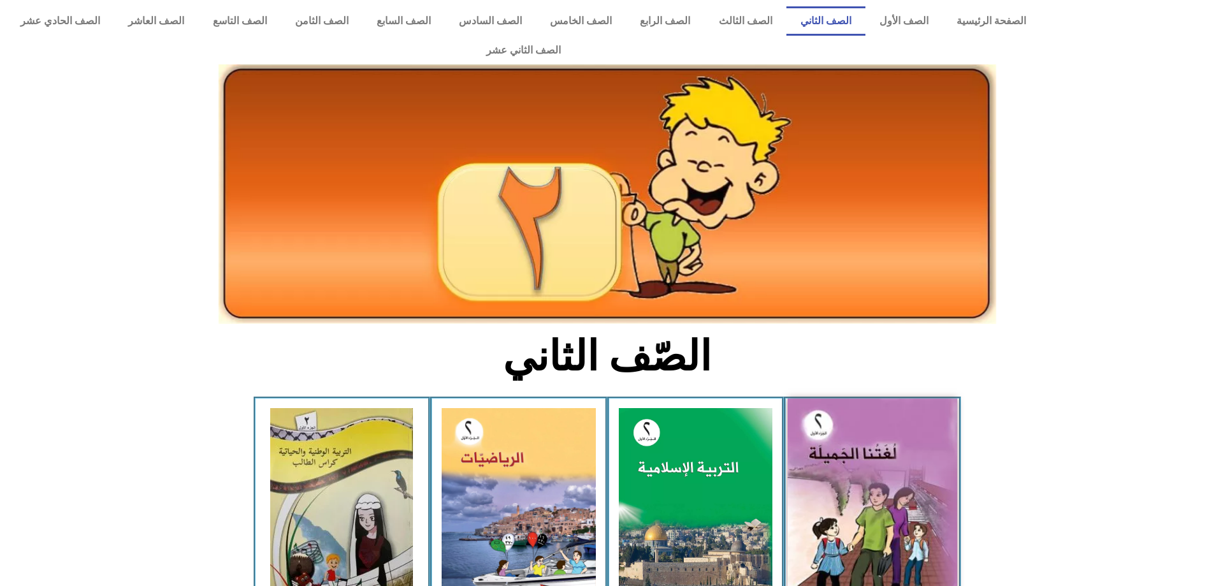
click at [814, 502] on img at bounding box center [873, 503] width 170 height 210
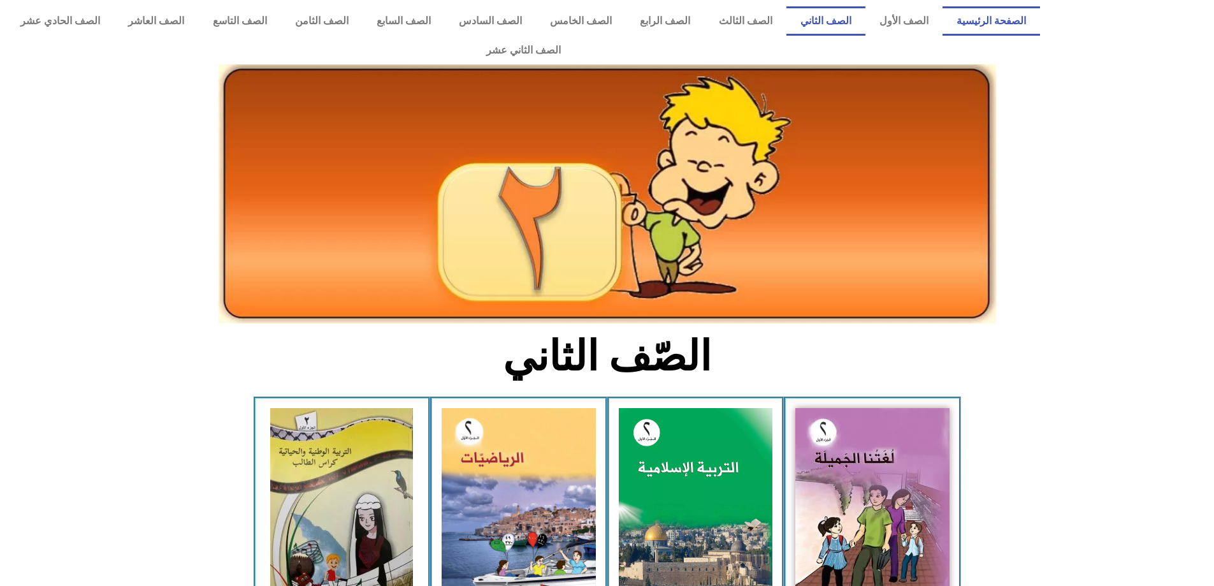
click at [1004, 14] on link "الصفحة الرئيسية" at bounding box center [992, 20] width 98 height 29
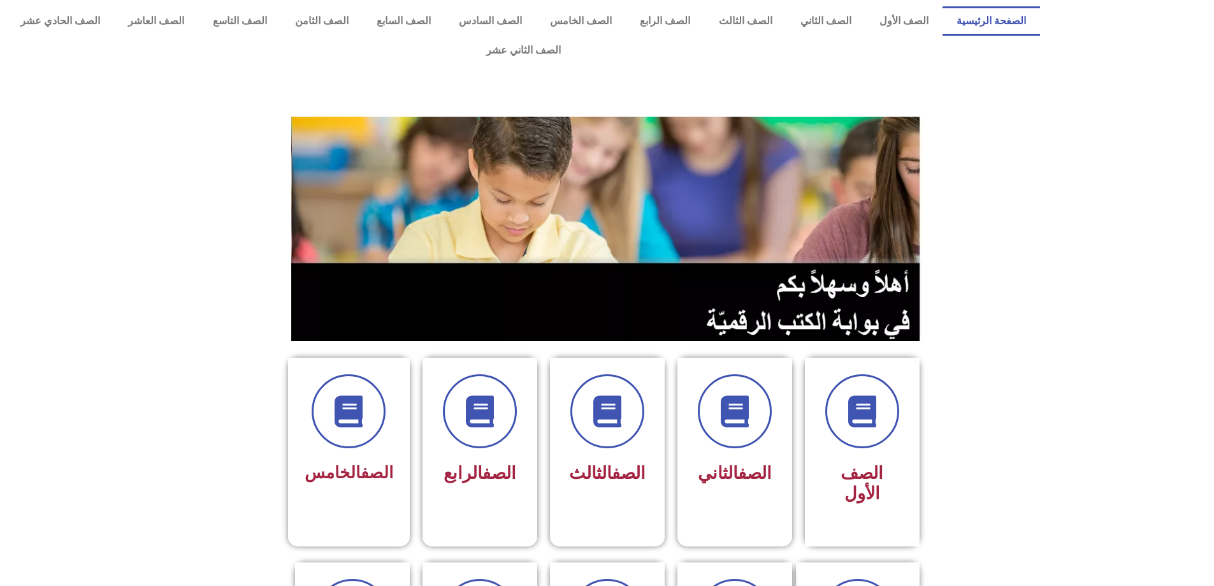
click at [1004, 14] on link "الصفحة الرئيسية" at bounding box center [992, 20] width 98 height 29
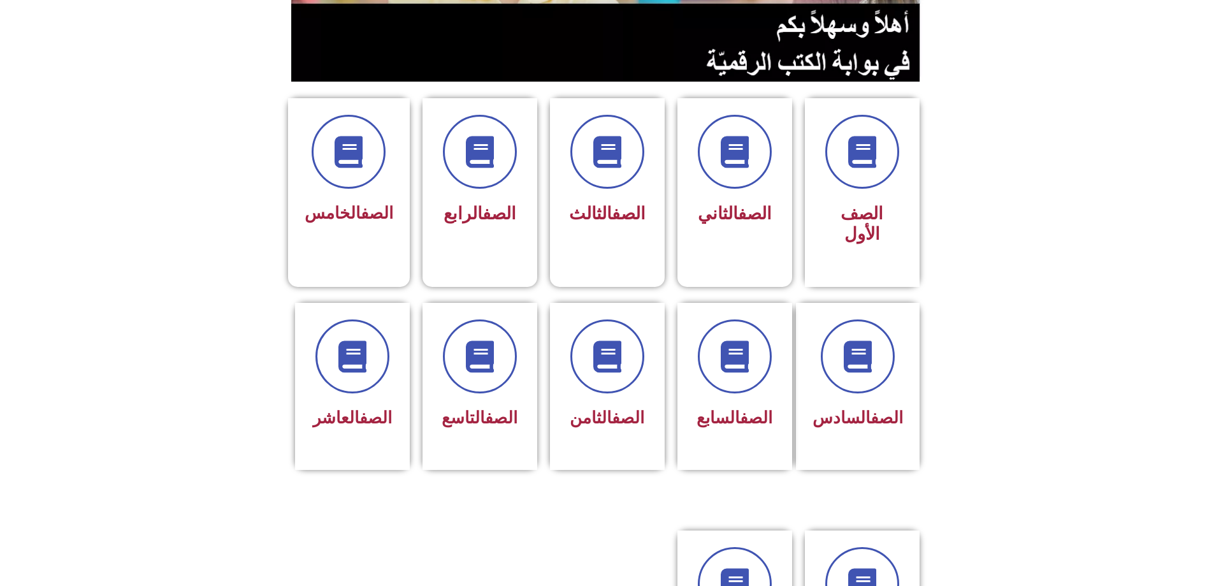
scroll to position [69, 0]
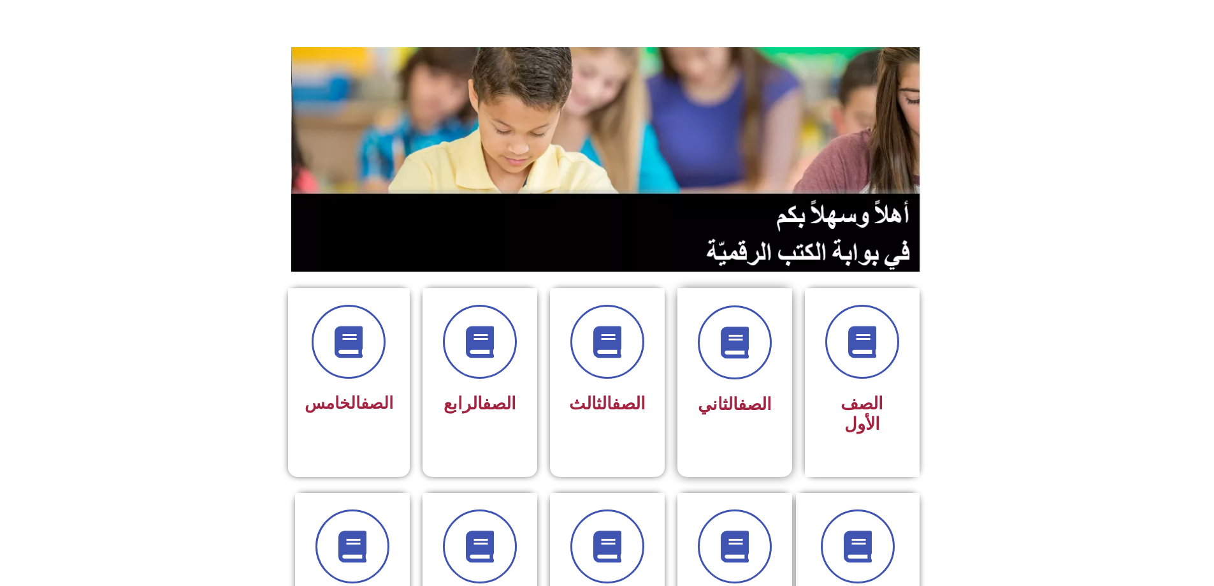
click at [770, 344] on div at bounding box center [735, 342] width 80 height 74
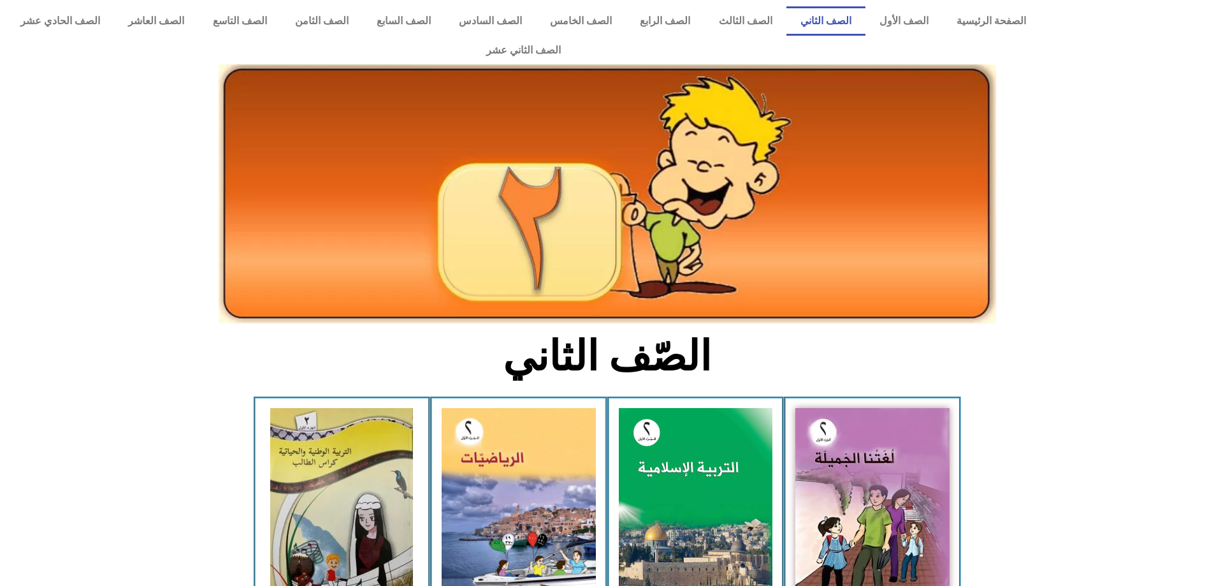
click at [795, 410] on div "لغتنا الجميلة - الجزء الأول​" at bounding box center [872, 510] width 177 height 229
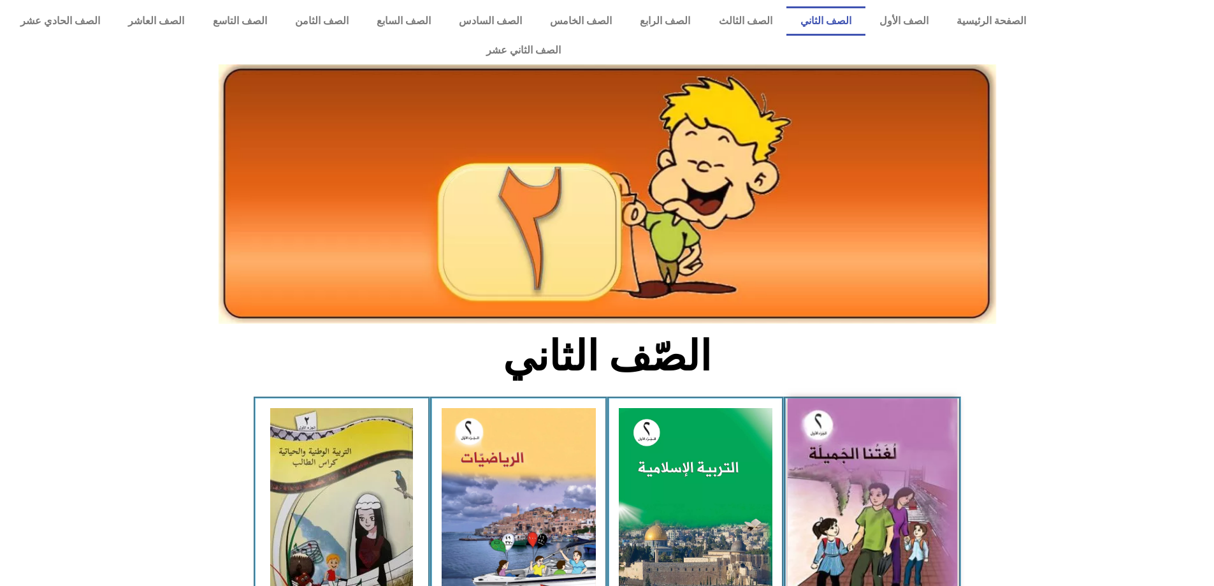
click at [835, 413] on img at bounding box center [873, 503] width 170 height 210
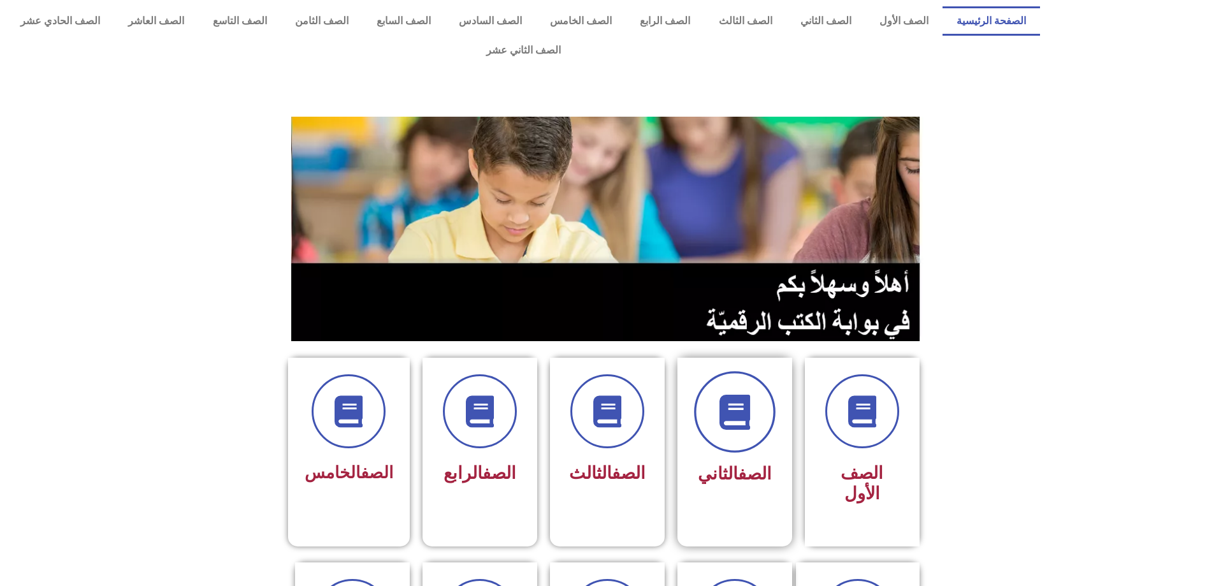
click at [754, 371] on span at bounding box center [735, 412] width 82 height 82
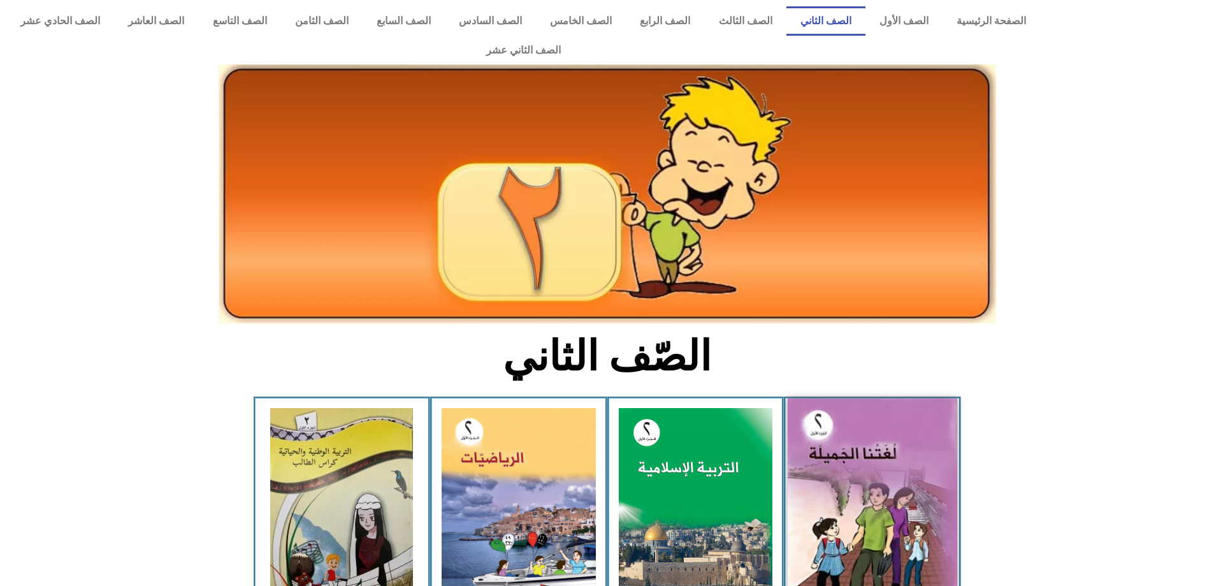
click at [845, 406] on img at bounding box center [873, 503] width 170 height 210
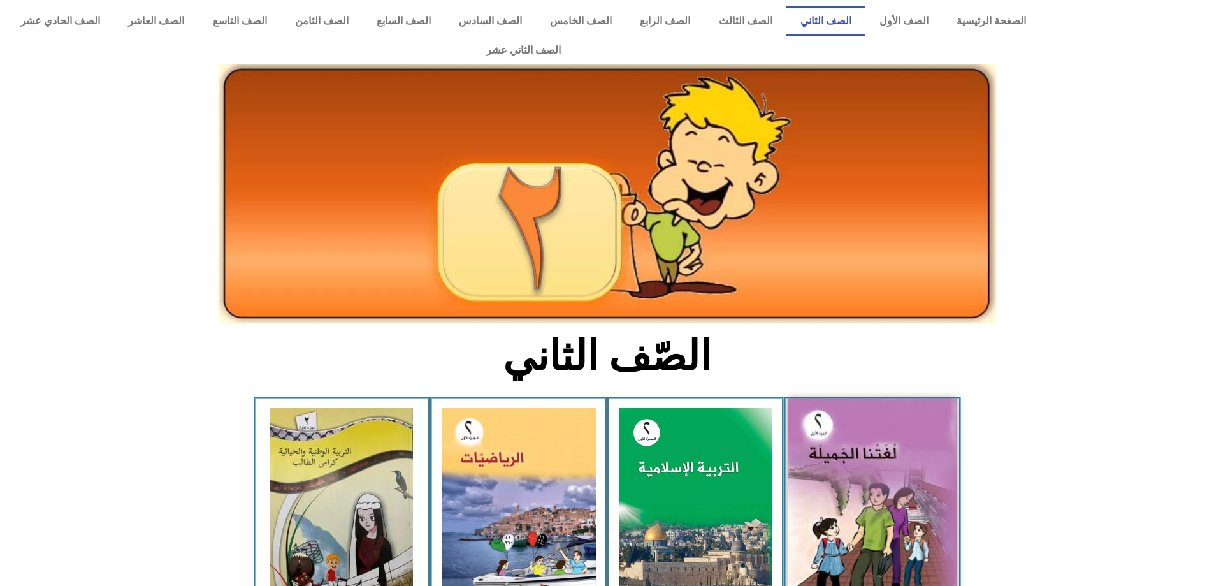
click at [845, 406] on img at bounding box center [873, 503] width 170 height 210
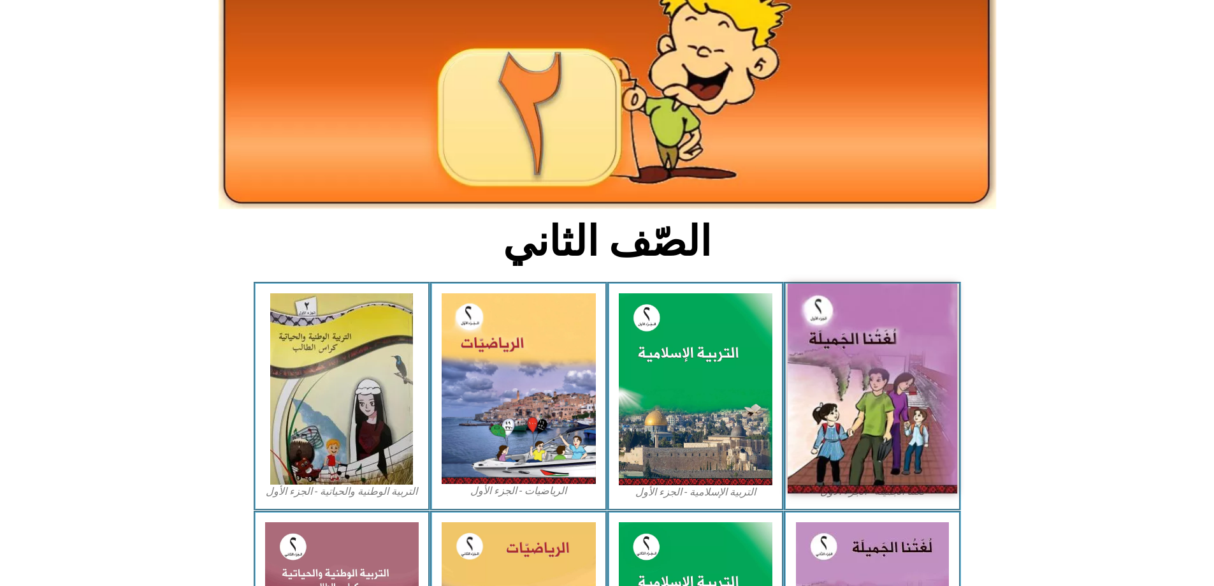
scroll to position [127, 0]
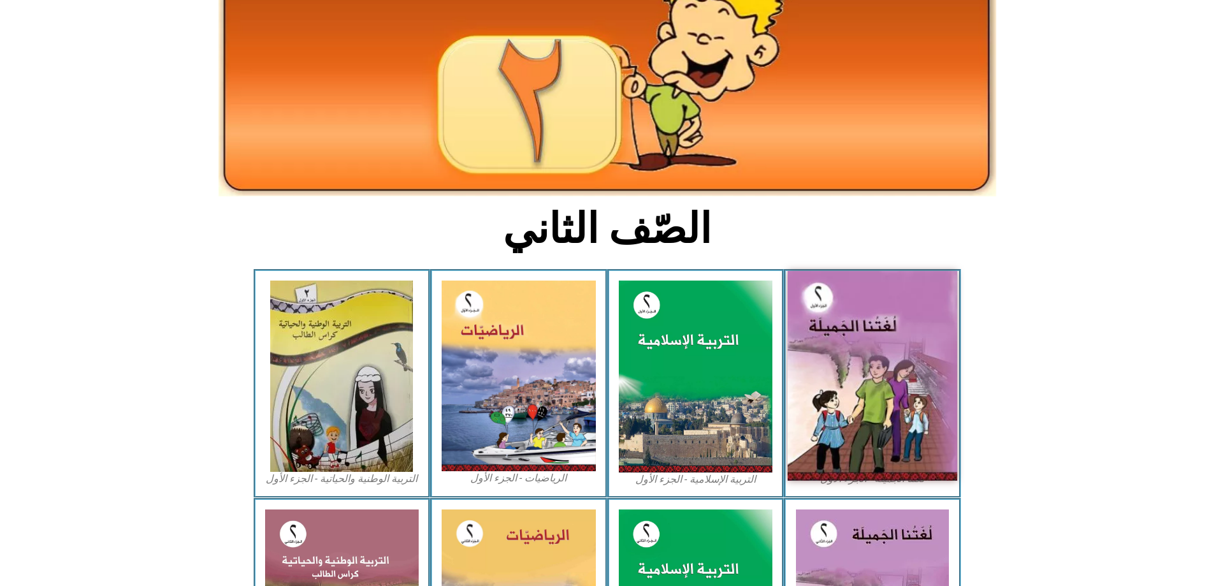
click at [849, 386] on img at bounding box center [873, 376] width 170 height 210
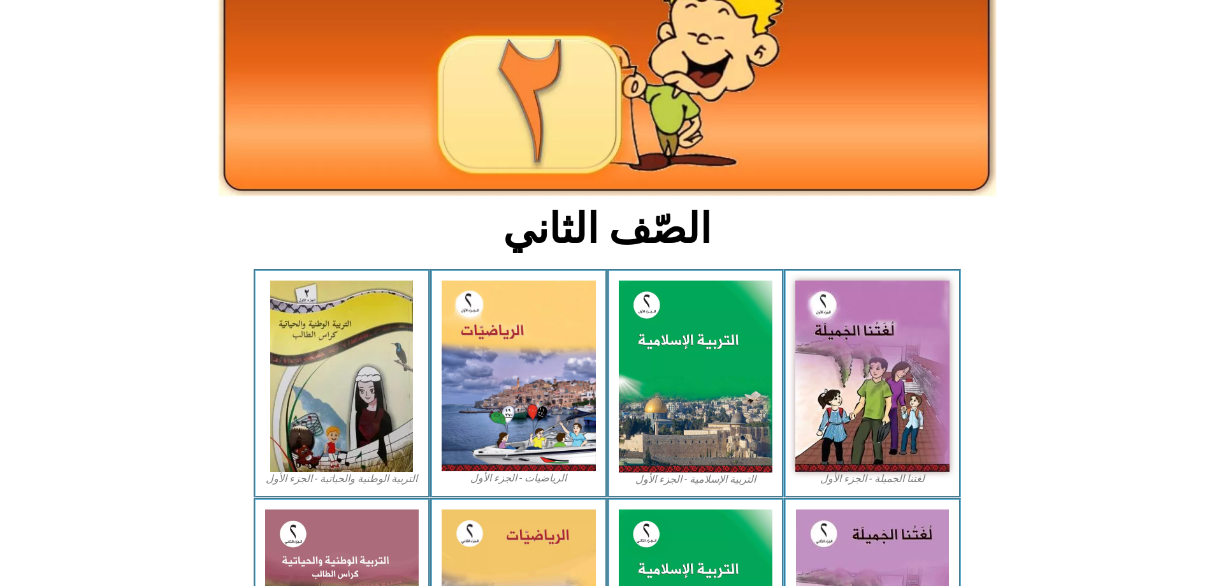
drag, startPoint x: 1081, startPoint y: 370, endPoint x: 997, endPoint y: 377, distance: 83.7
click at [1092, 372] on section "لغتنا الجميلة - الجزء الأول​ التربية [DEMOGRAPHIC_DATA] - الجزء الأول الرياضيات…" at bounding box center [607, 383] width 1214 height 229
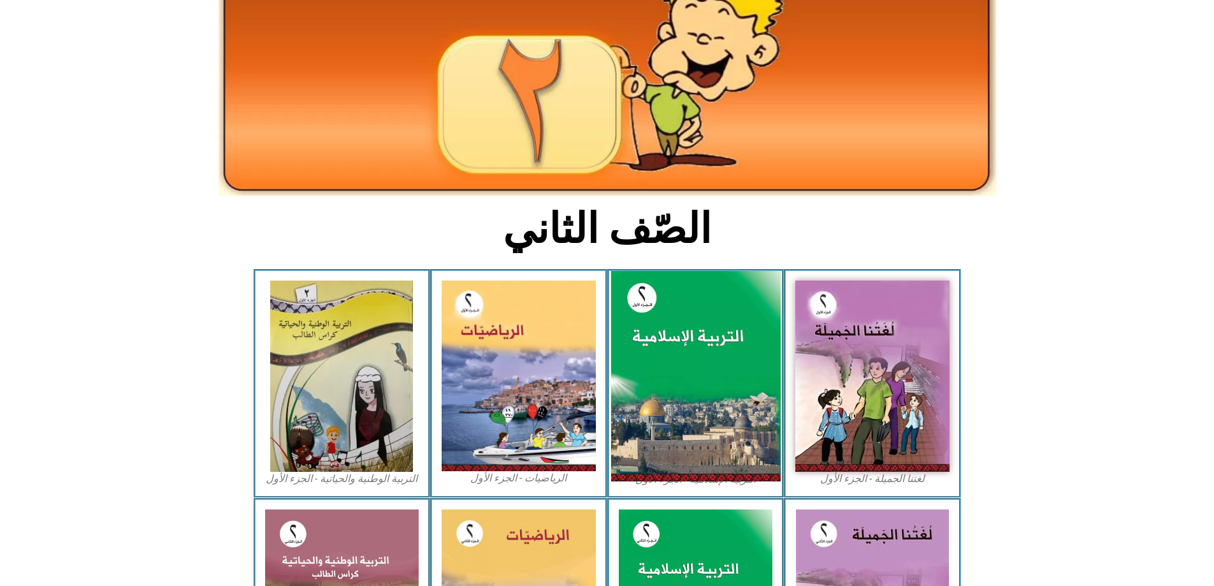
drag, startPoint x: 768, startPoint y: 393, endPoint x: 774, endPoint y: 394, distance: 6.4
click at [768, 394] on img at bounding box center [696, 376] width 170 height 211
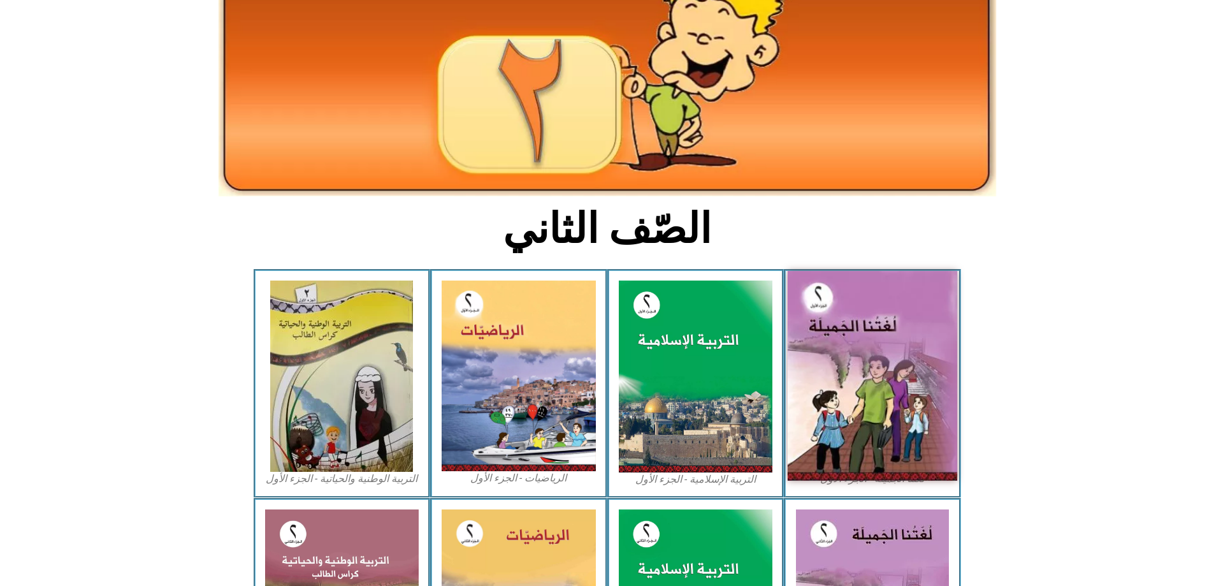
click at [888, 286] on img at bounding box center [873, 376] width 170 height 210
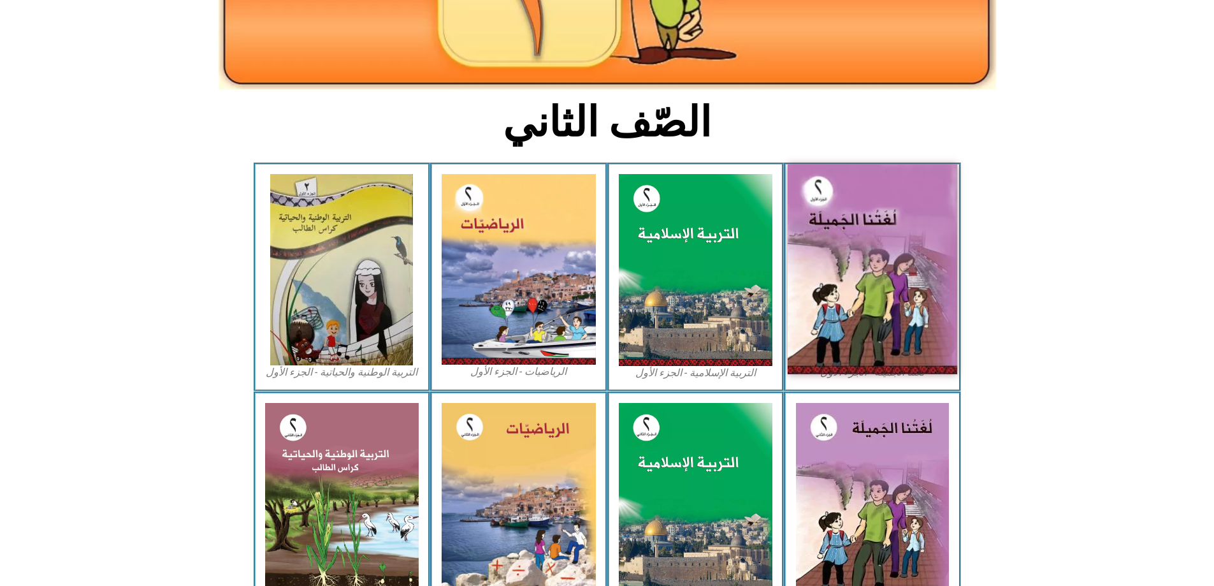
scroll to position [240, 0]
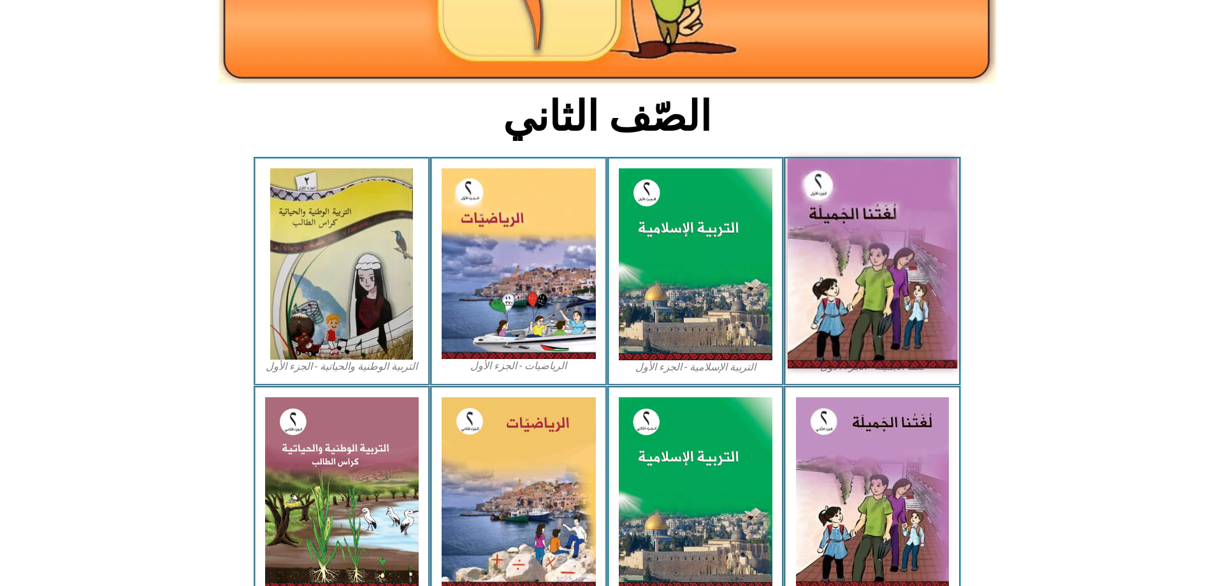
click at [880, 188] on img at bounding box center [873, 264] width 170 height 210
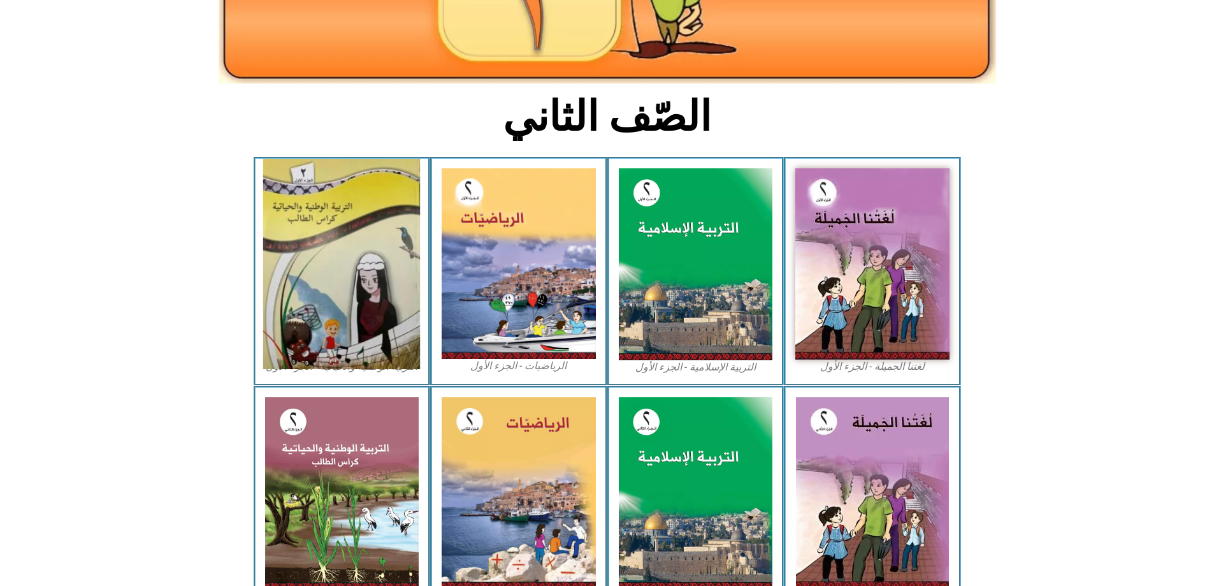
click at [382, 259] on img at bounding box center [341, 264] width 157 height 210
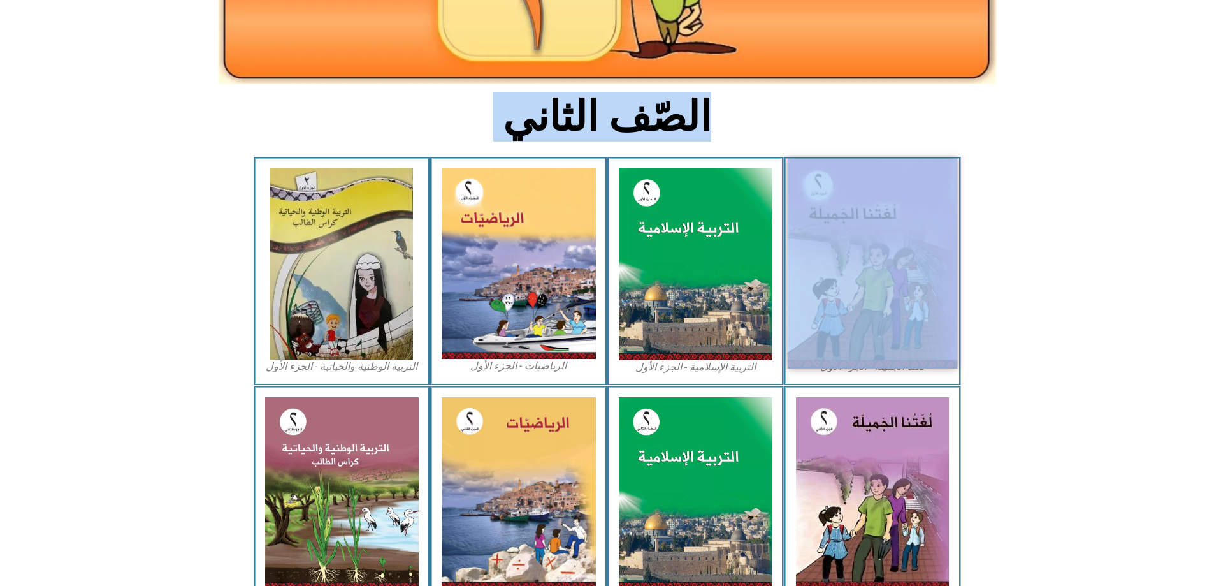
drag, startPoint x: 1011, startPoint y: 124, endPoint x: 818, endPoint y: 238, distance: 224.5
click at [818, 238] on div "الصّف الثاني لغتنا الجميلة - الجزء الأول​ التربية [DEMOGRAPHIC_DATA] - الجزء ال…" at bounding box center [607, 245] width 1214 height 739
click at [820, 238] on img at bounding box center [873, 264] width 170 height 210
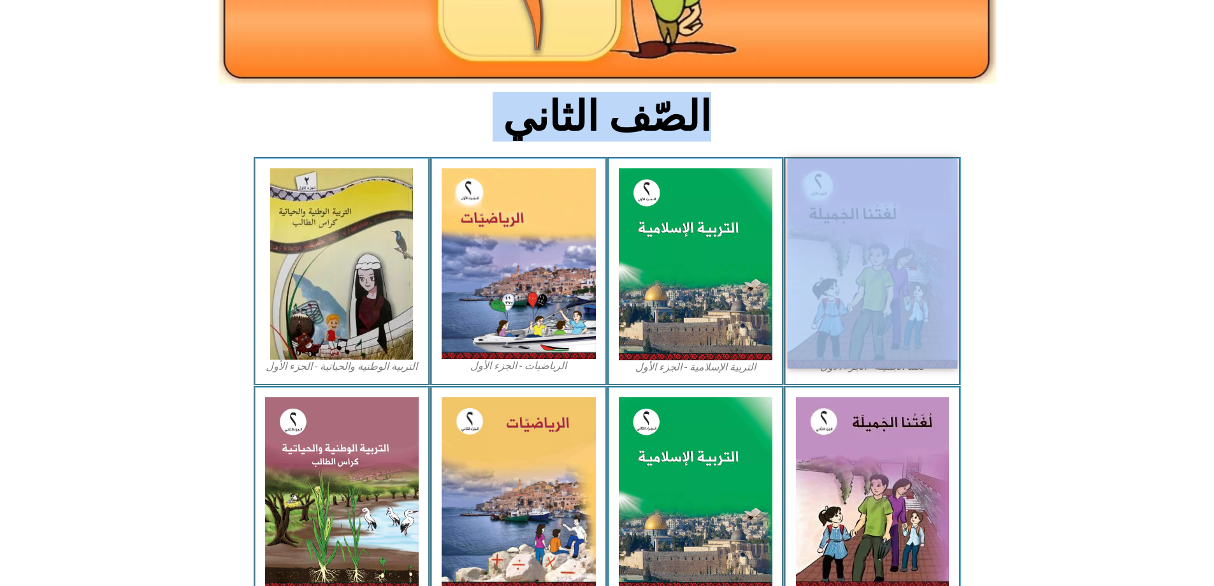
click at [820, 238] on img at bounding box center [873, 264] width 170 height 210
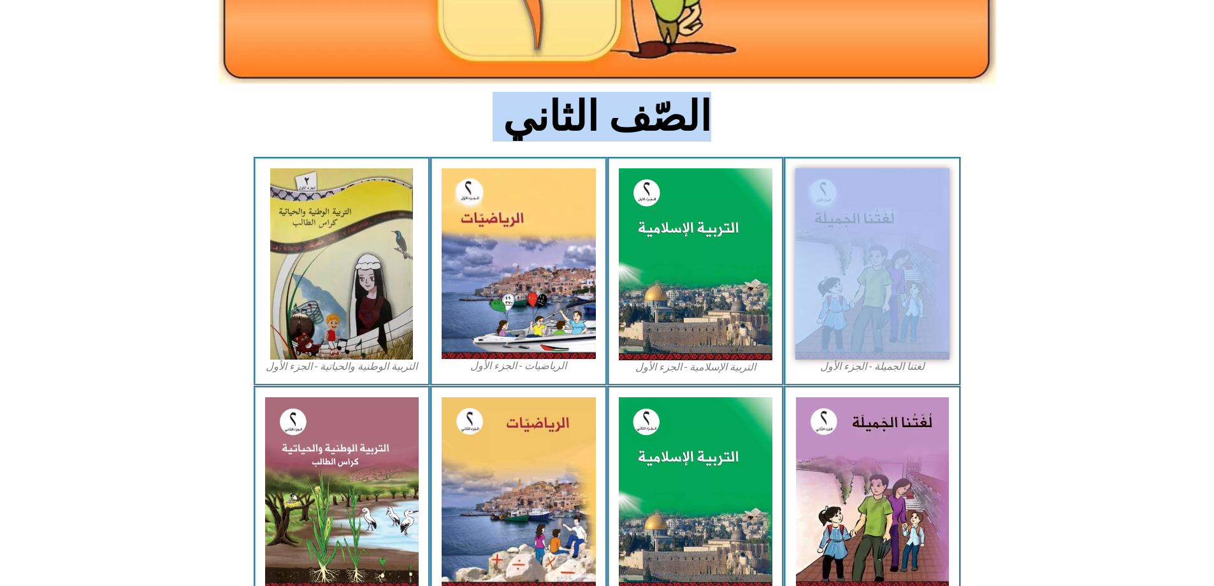
click at [1192, 90] on section "الصّف الثاني" at bounding box center [607, 123] width 1214 height 66
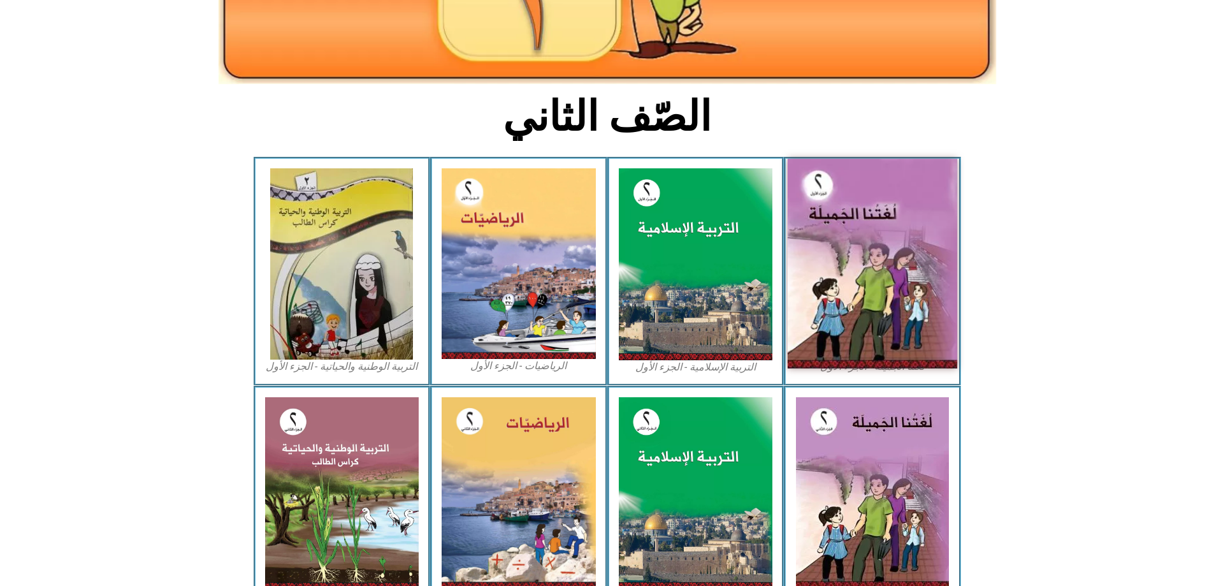
click at [916, 235] on img at bounding box center [873, 264] width 170 height 210
click at [890, 216] on img at bounding box center [873, 264] width 170 height 210
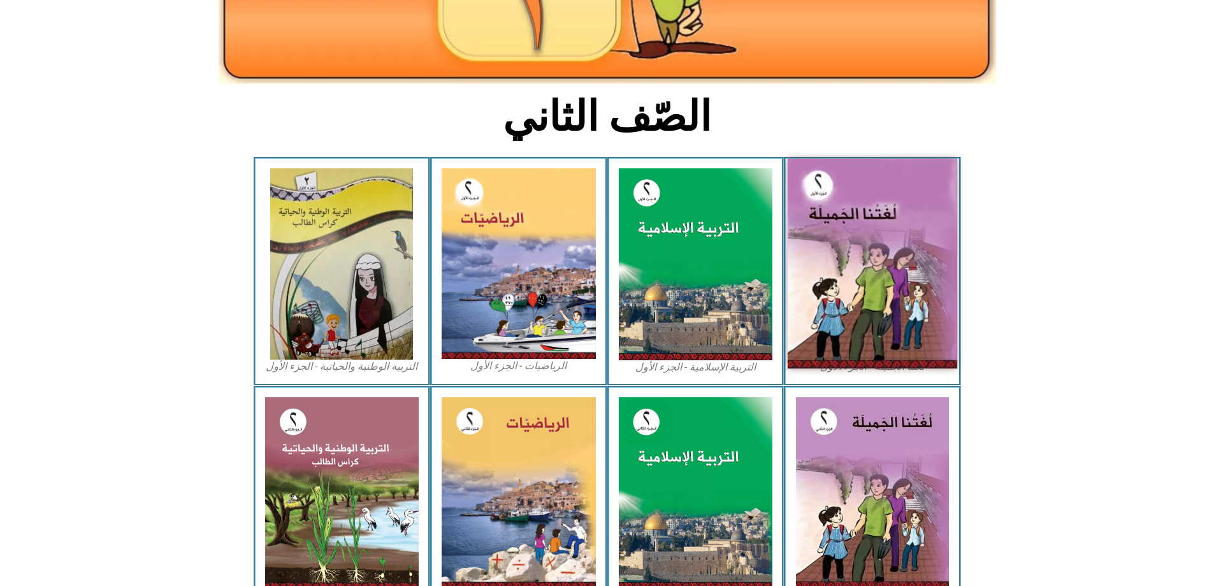
click at [890, 216] on img at bounding box center [873, 264] width 170 height 210
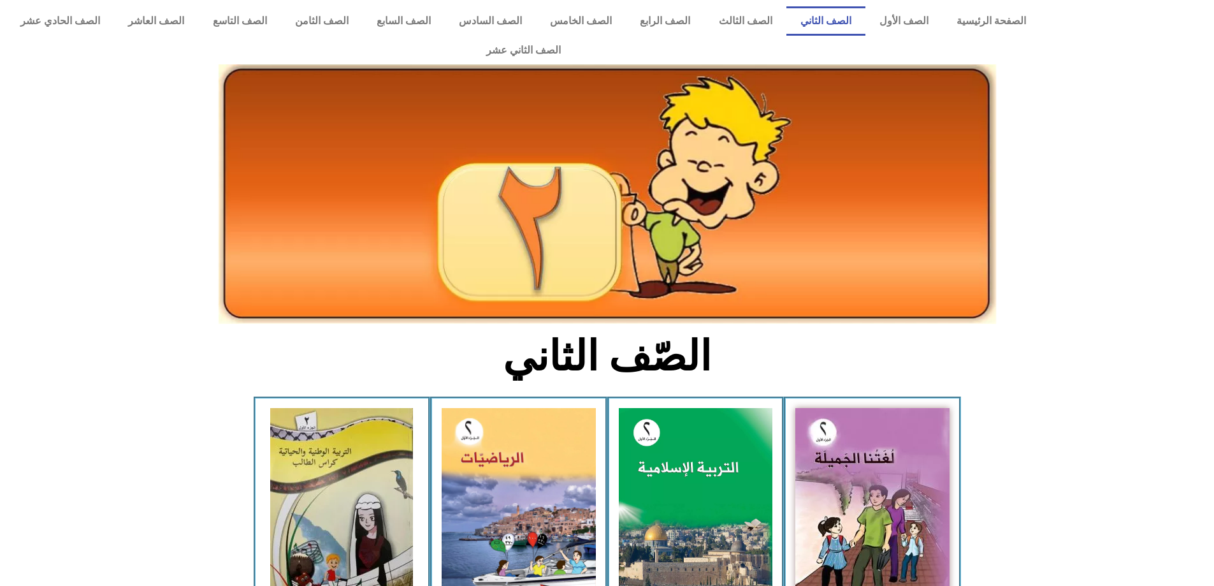
scroll to position [240, 0]
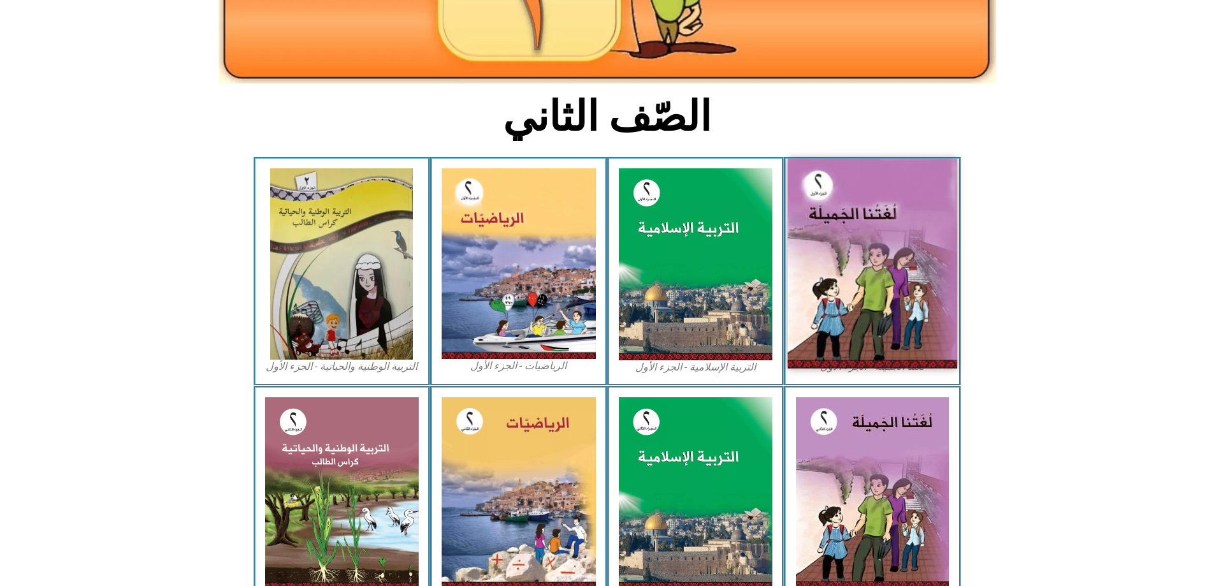
click at [936, 208] on img at bounding box center [873, 264] width 170 height 210
